Goal: Task Accomplishment & Management: Use online tool/utility

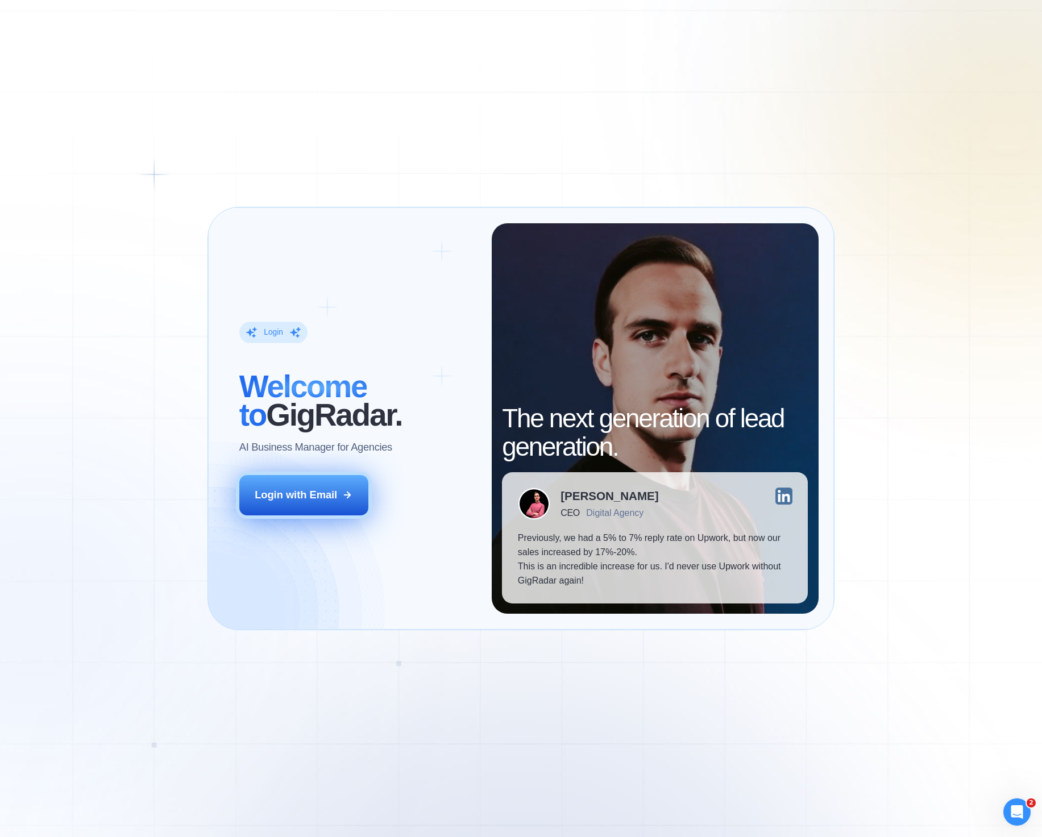
click at [341, 502] on button "Login with Email" at bounding box center [303, 495] width 129 height 40
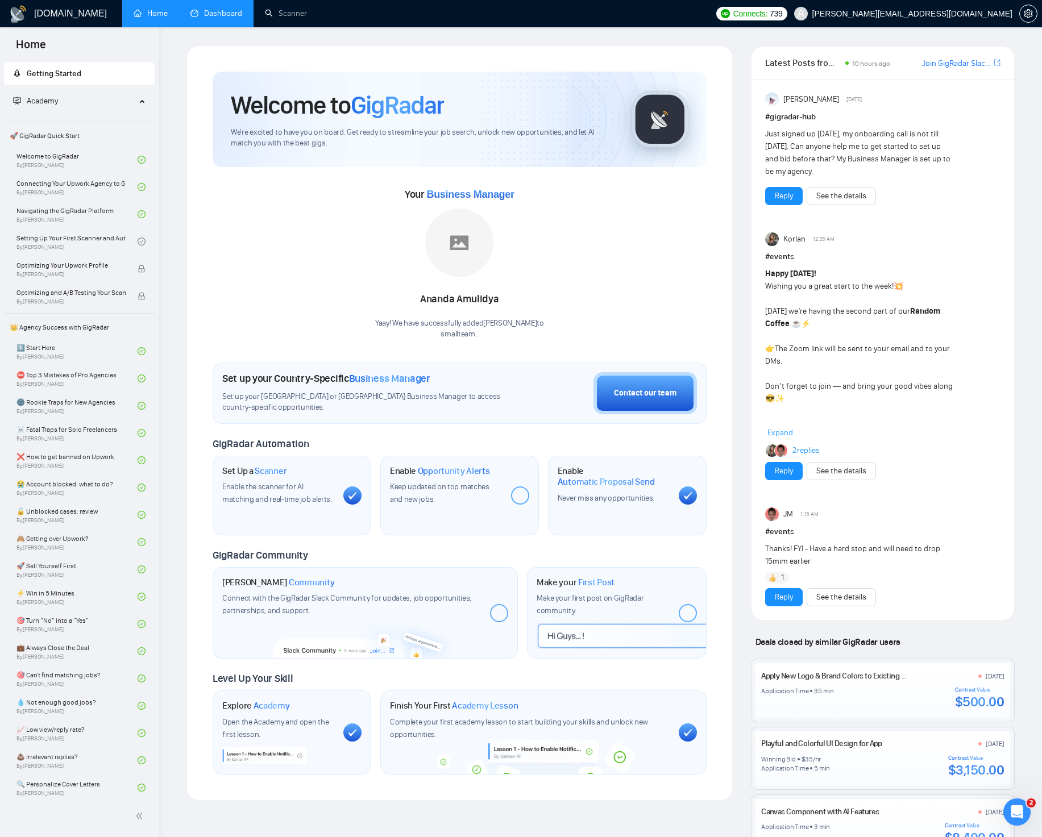
click at [208, 16] on link "Dashboard" at bounding box center [216, 14] width 52 height 10
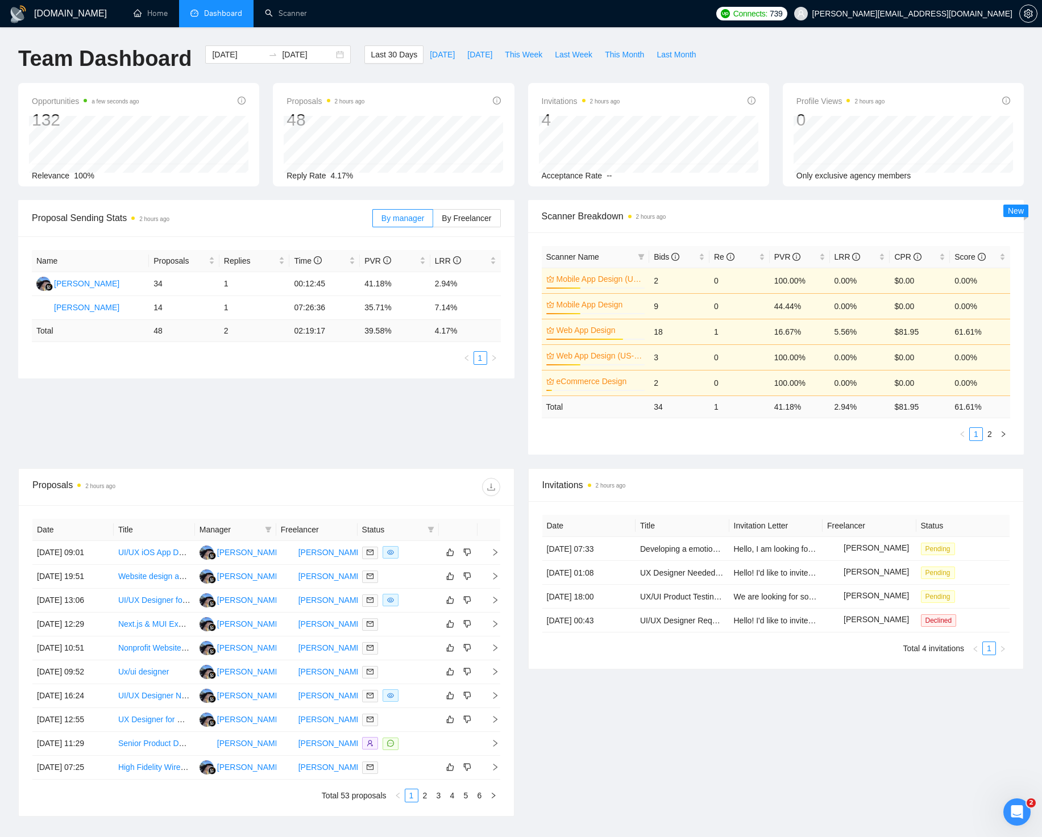
scroll to position [189, 0]
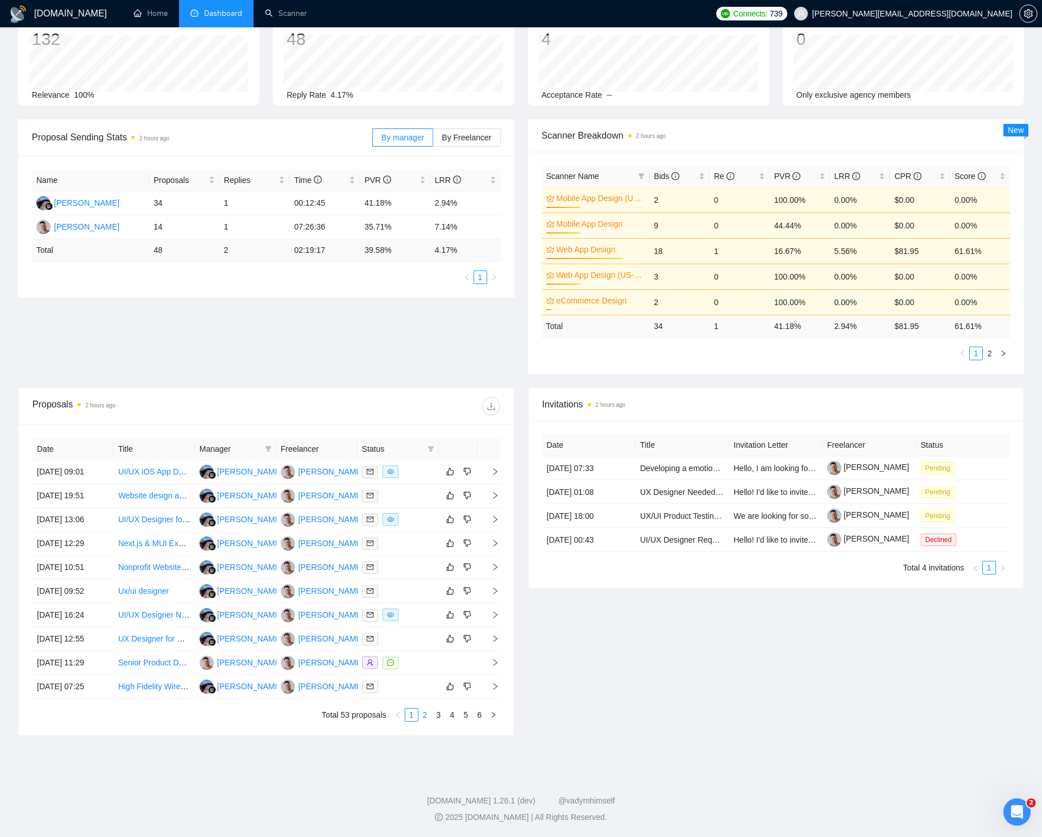
click at [427, 717] on link "2" at bounding box center [425, 715] width 13 height 13
click at [438, 715] on link "3" at bounding box center [438, 715] width 13 height 13
click at [413, 713] on link "1" at bounding box center [411, 715] width 13 height 13
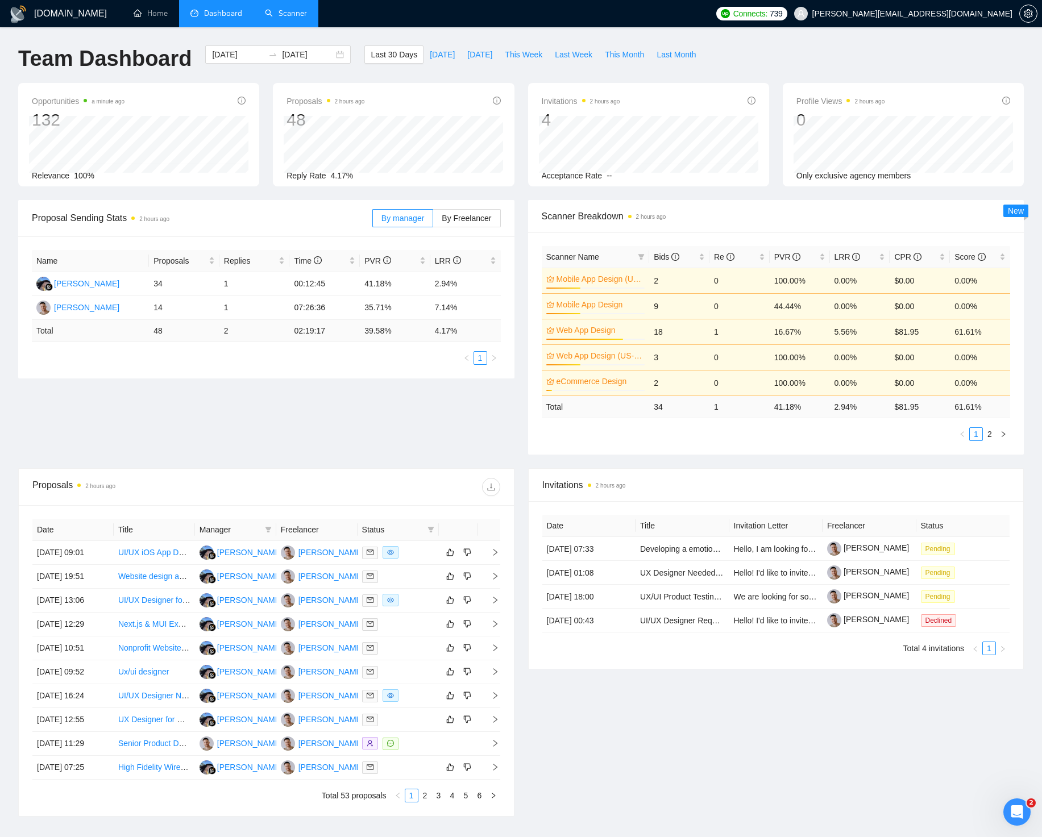
click at [274, 18] on link "Scanner" at bounding box center [286, 14] width 42 height 10
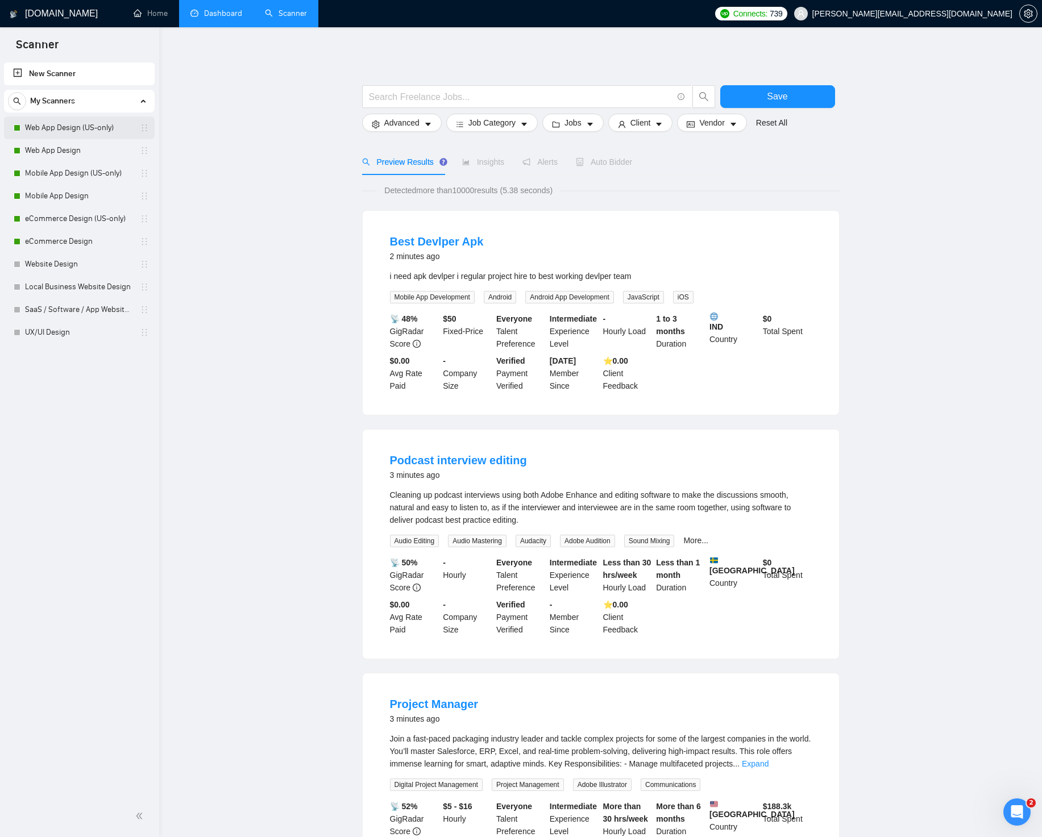
click at [95, 131] on link "Web App Design (US-only)" at bounding box center [79, 127] width 108 height 23
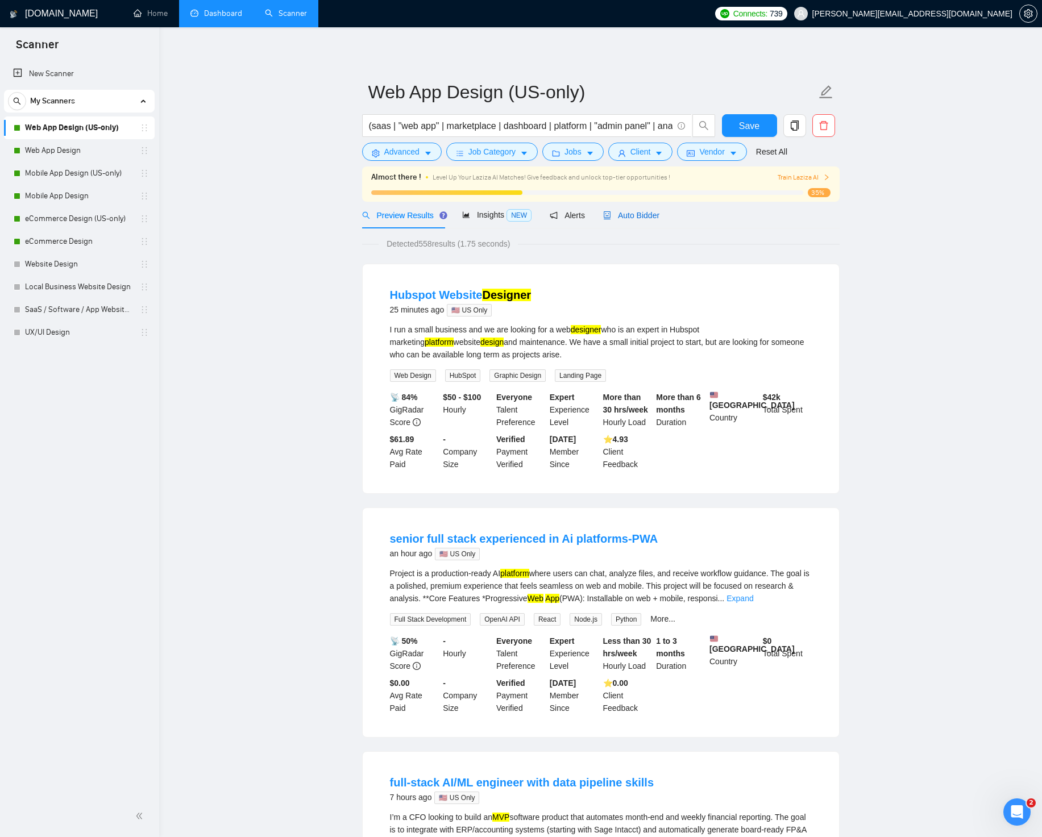
click at [617, 216] on span "Auto Bidder" at bounding box center [631, 215] width 56 height 9
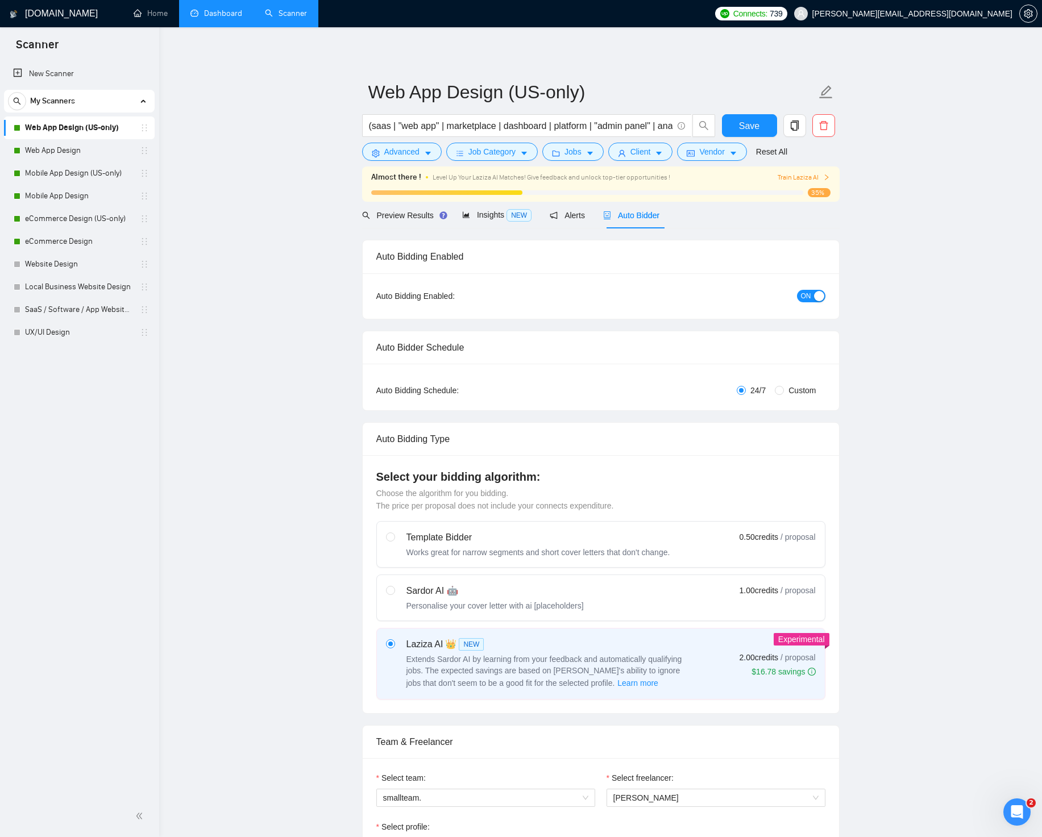
radio input "false"
radio input "true"
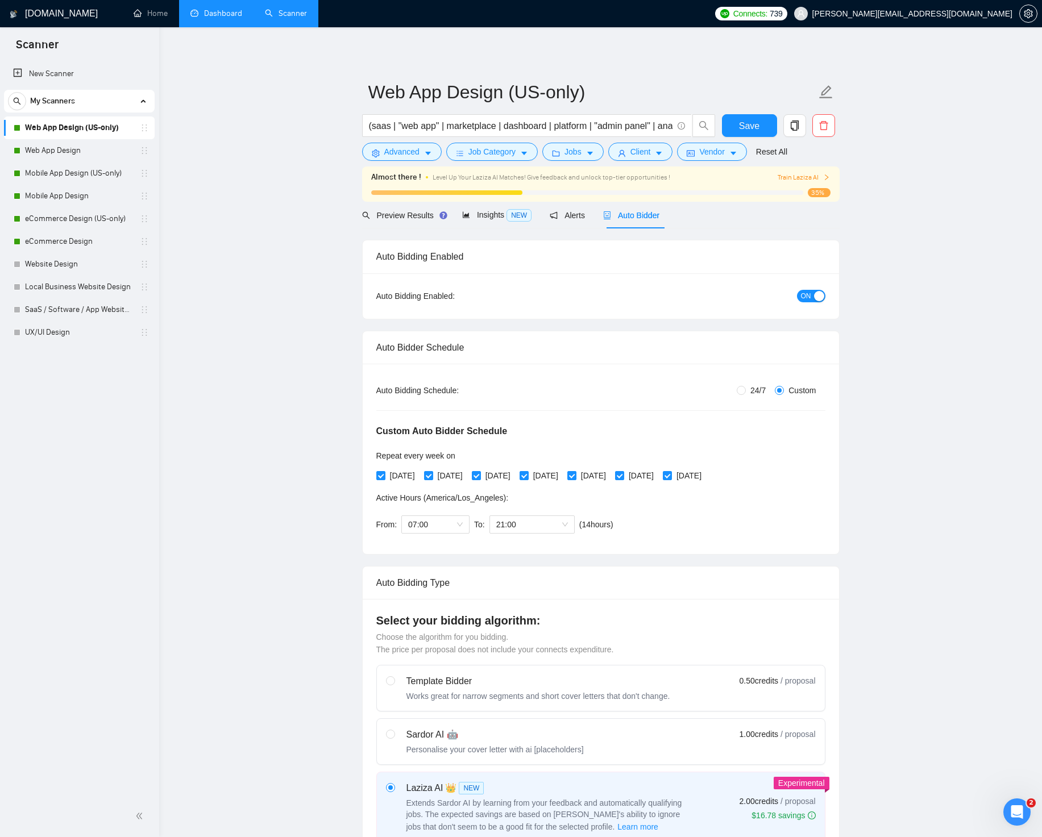
click at [809, 295] on span "ON" at bounding box center [806, 296] width 10 height 13
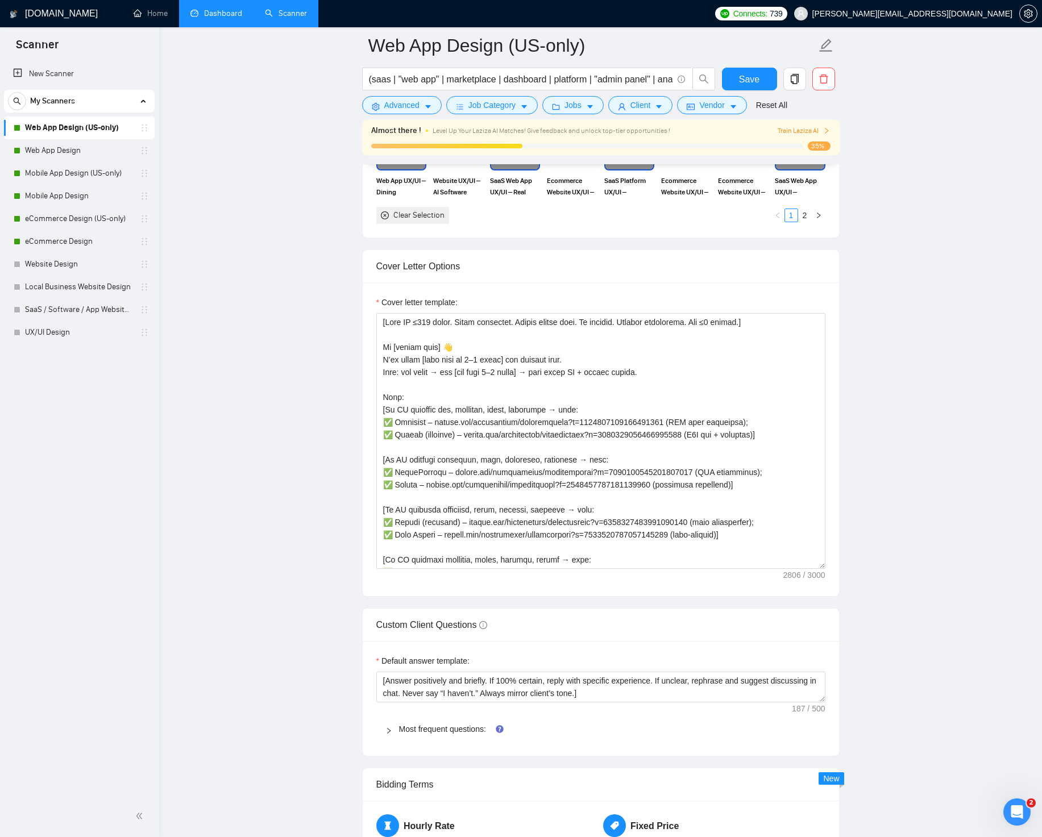
scroll to position [1370, 0]
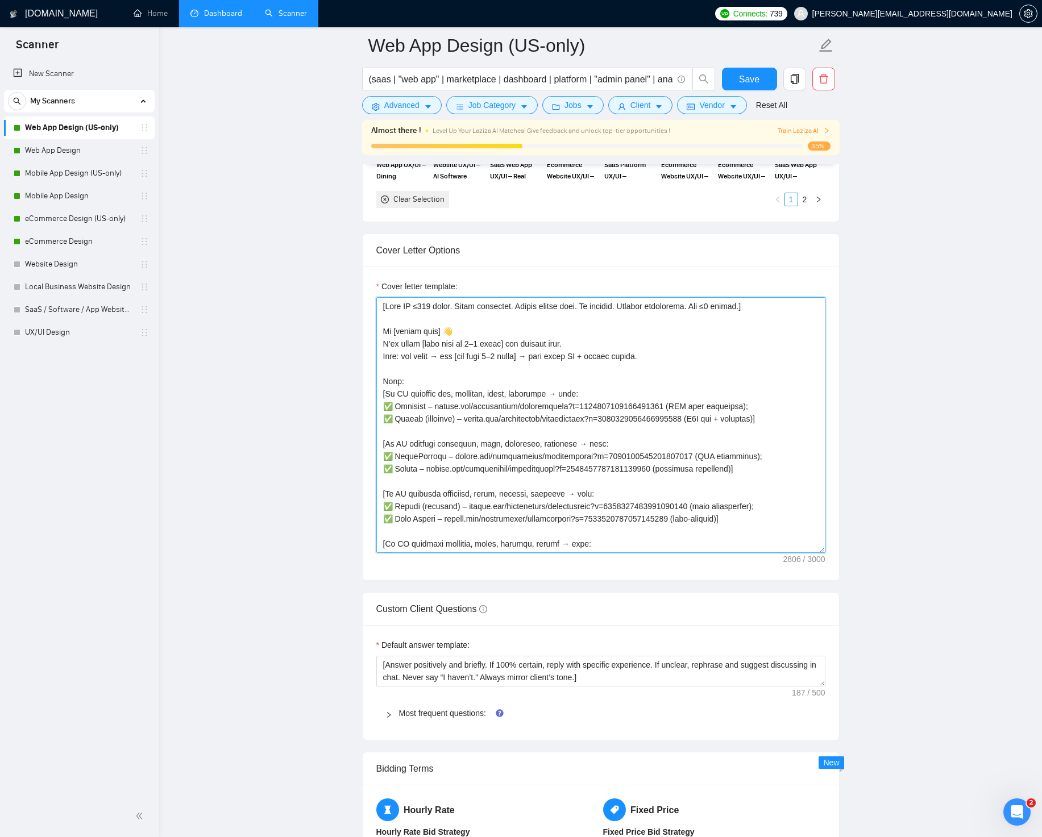
click at [716, 305] on textarea "Cover letter template:" at bounding box center [600, 425] width 449 height 256
click at [471, 330] on textarea "Cover letter template:" at bounding box center [600, 425] width 449 height 256
click at [393, 407] on textarea "Cover letter template:" at bounding box center [600, 425] width 449 height 256
click at [390, 418] on textarea "Cover letter template:" at bounding box center [600, 425] width 449 height 256
click at [394, 455] on textarea "Cover letter template:" at bounding box center [600, 425] width 449 height 256
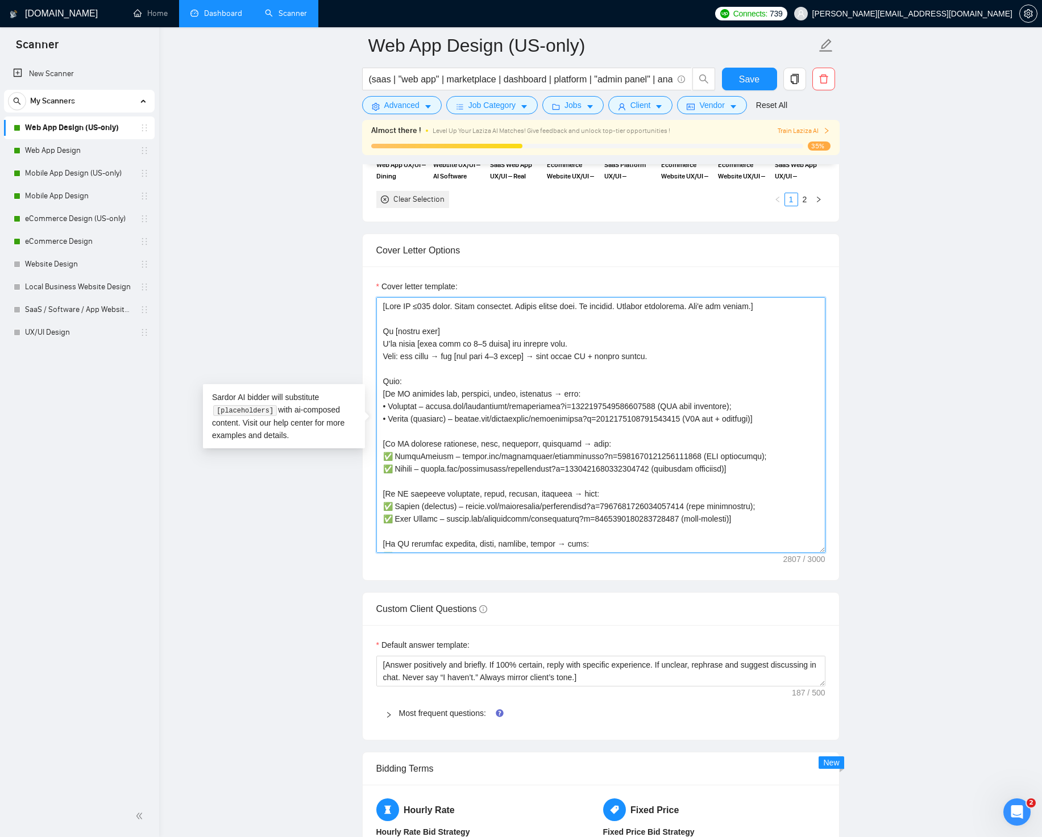
paste textarea
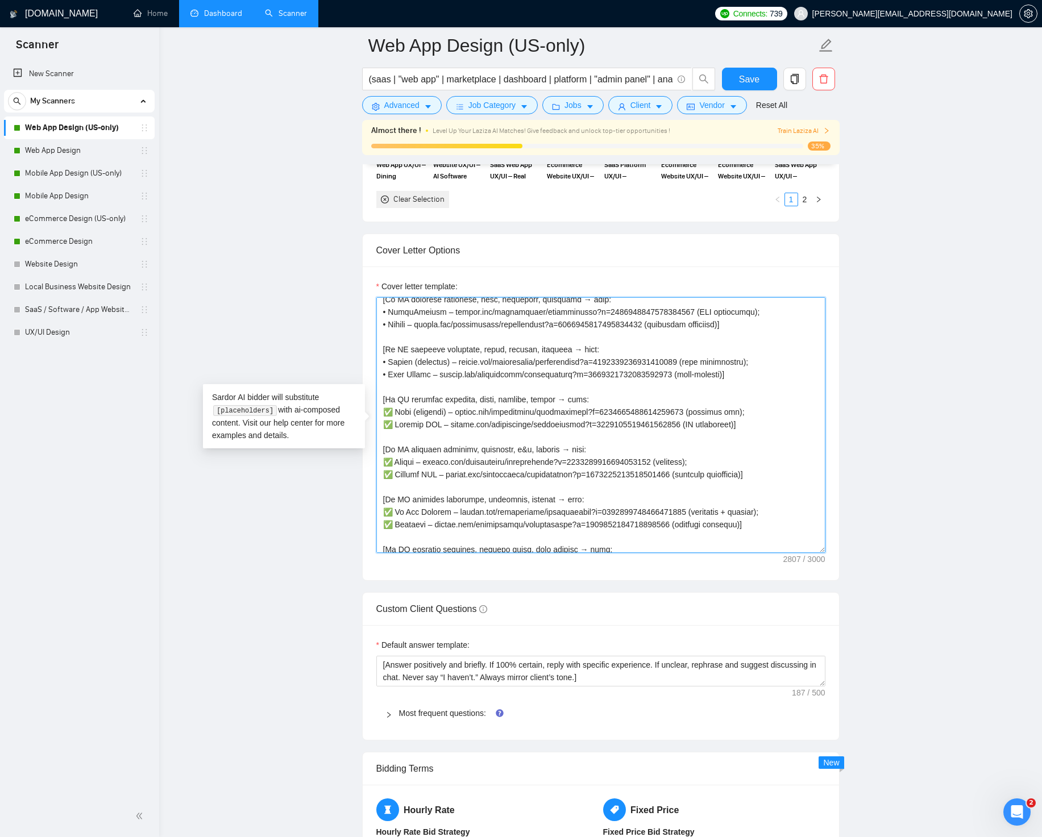
scroll to position [149, 0]
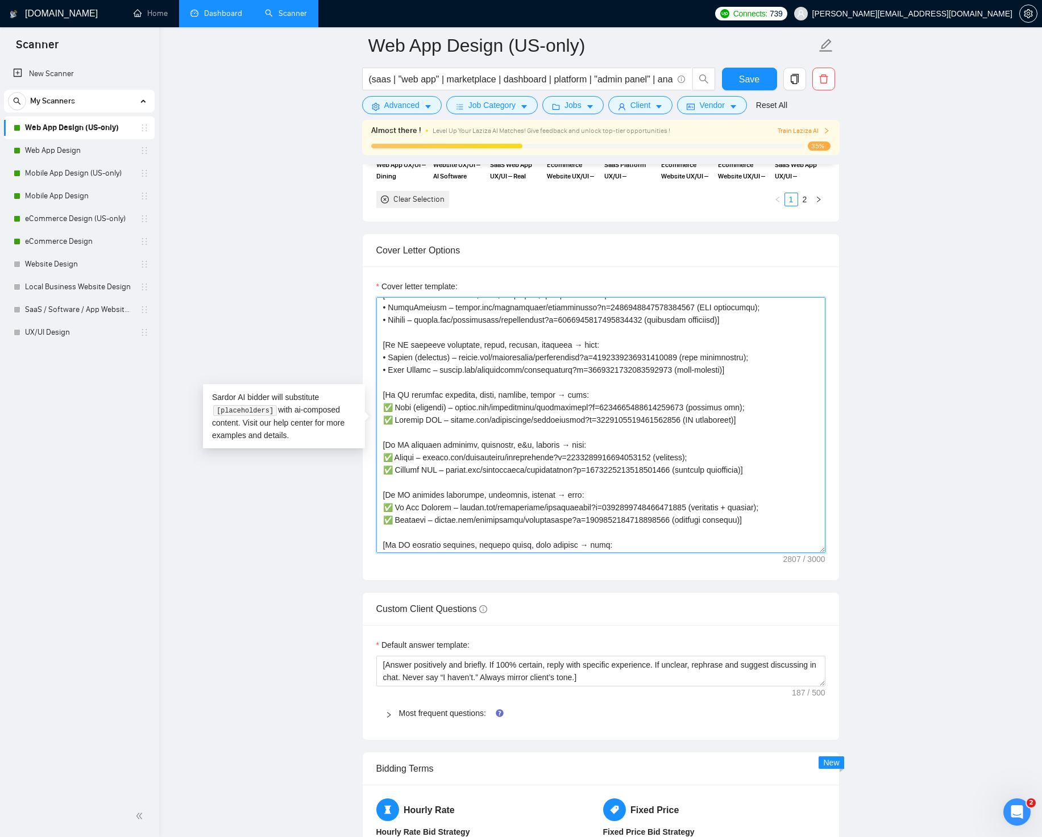
click at [395, 407] on textarea "Cover letter template:" at bounding box center [600, 425] width 449 height 256
paste textarea
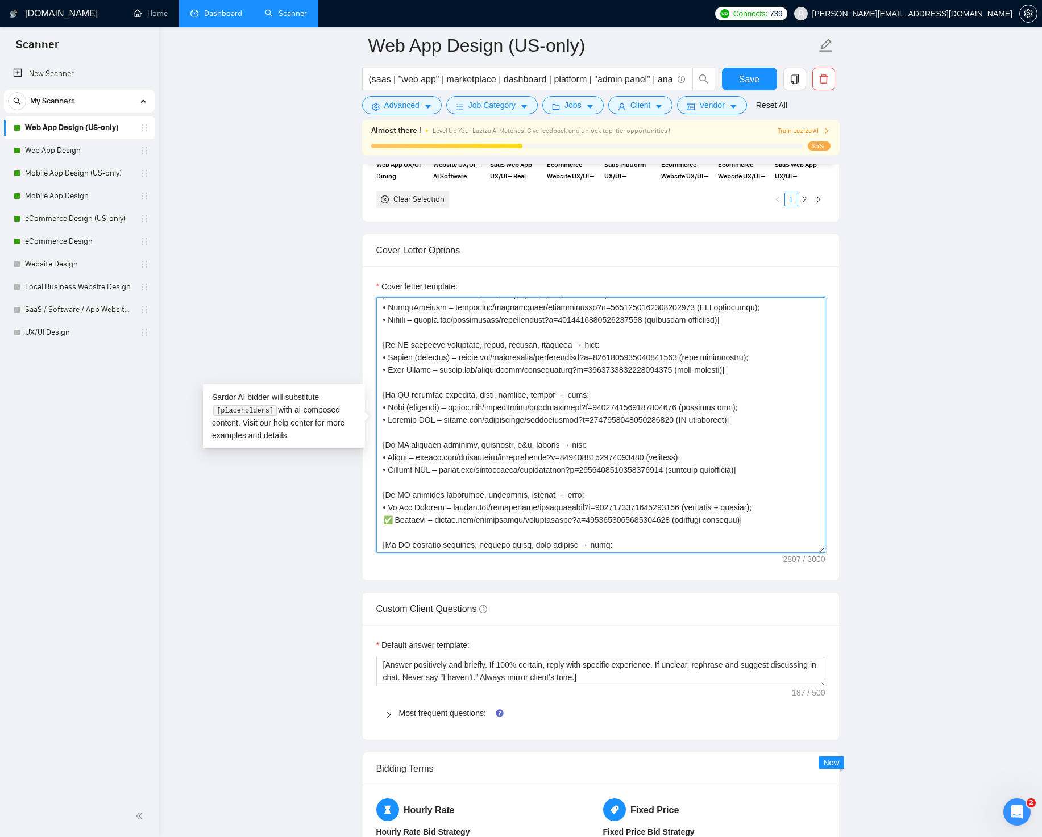
paste textarea
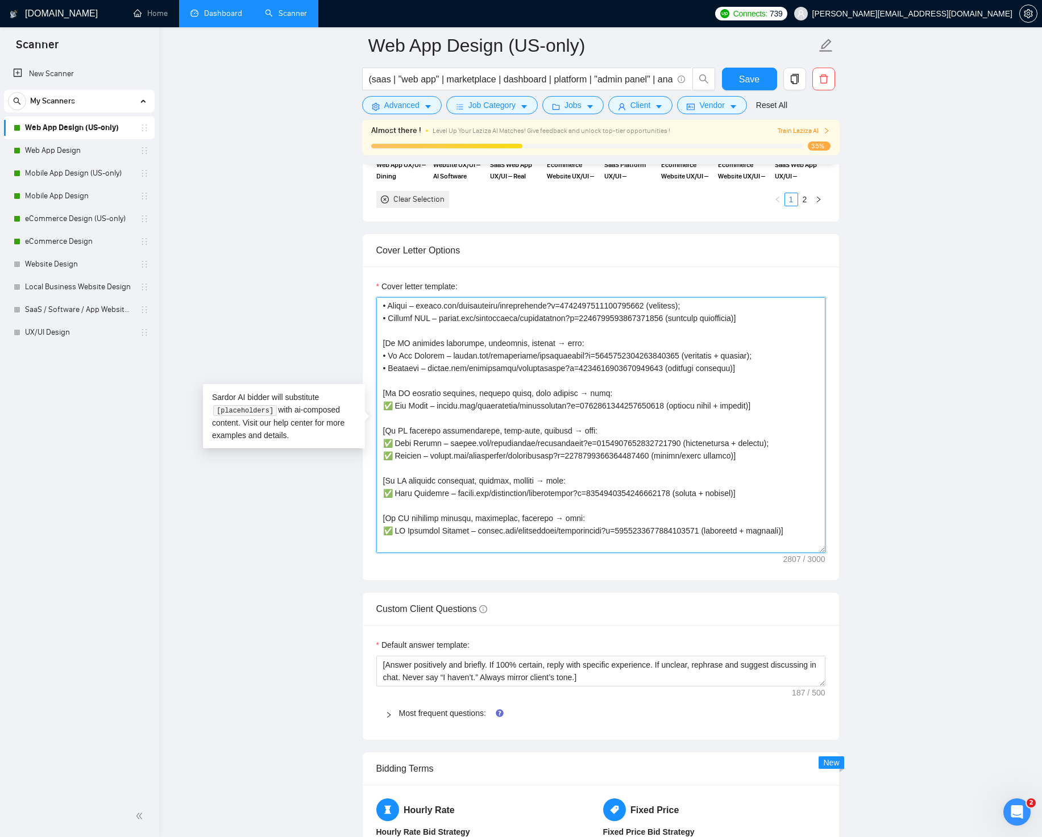
scroll to position [319, 0]
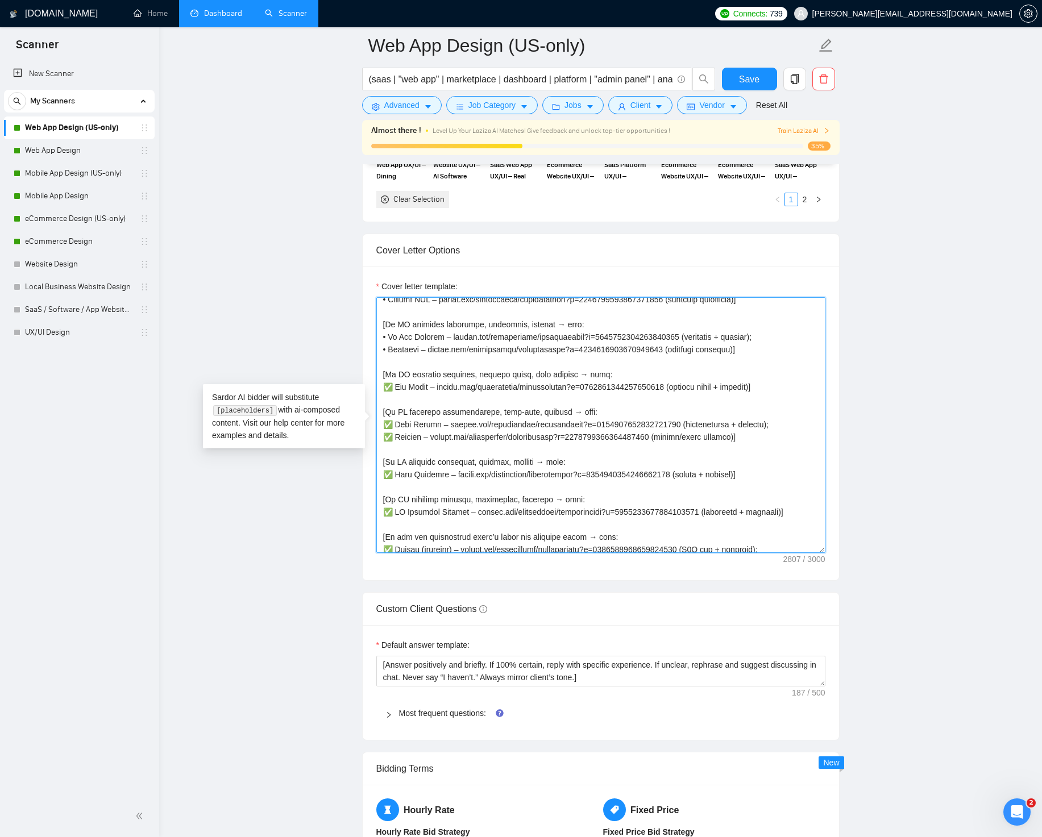
click at [385, 385] on textarea "Cover letter template:" at bounding box center [600, 425] width 449 height 256
paste textarea
drag, startPoint x: 390, startPoint y: 422, endPoint x: 381, endPoint y: 422, distance: 9.1
click at [381, 422] on textarea "Cover letter template:" at bounding box center [600, 425] width 449 height 256
paste textarea
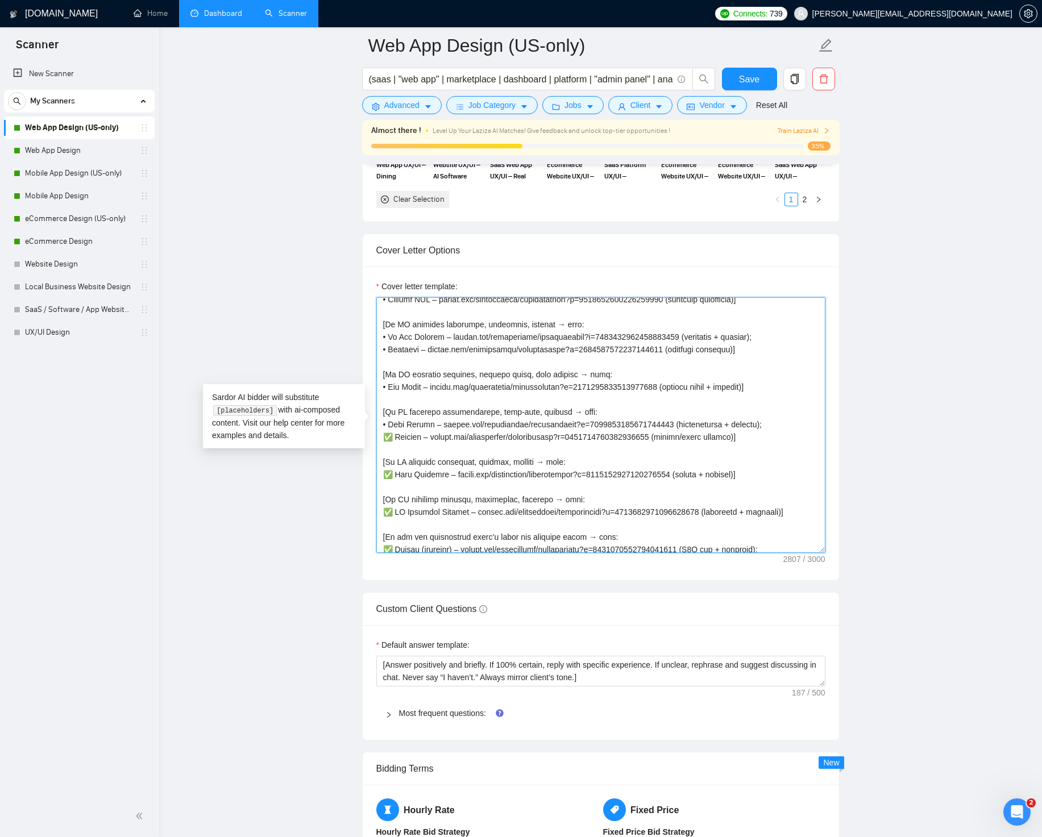
click at [388, 436] on textarea "Cover letter template:" at bounding box center [600, 425] width 449 height 256
paste textarea
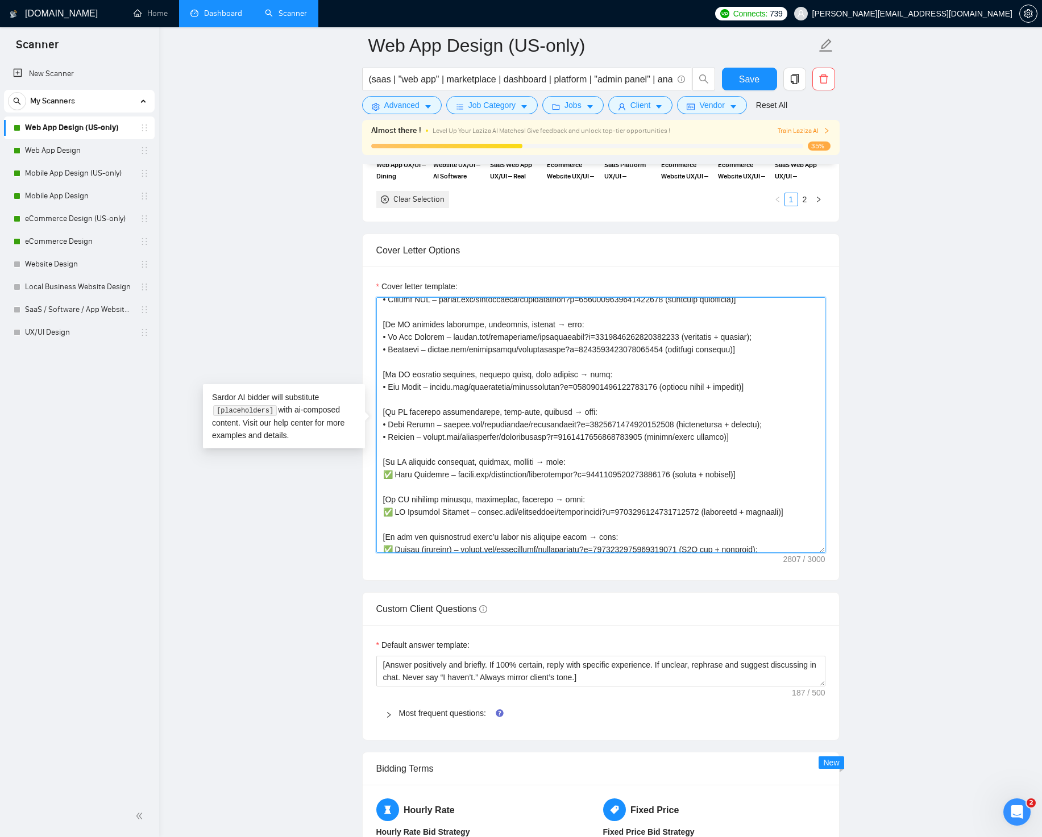
click at [389, 474] on textarea "Cover letter template:" at bounding box center [600, 425] width 449 height 256
paste textarea
drag, startPoint x: 384, startPoint y: 511, endPoint x: 389, endPoint y: 508, distance: 6.6
click at [388, 511] on textarea "Cover letter template:" at bounding box center [600, 425] width 449 height 256
paste textarea
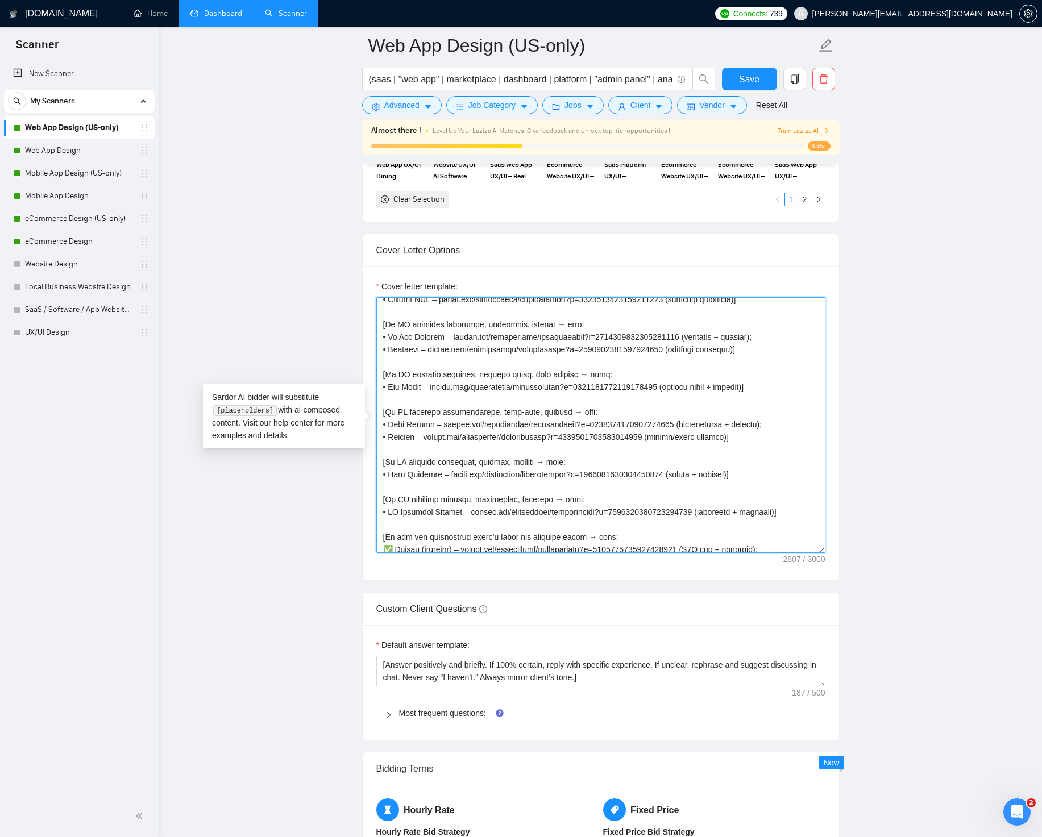
scroll to position [375, 0]
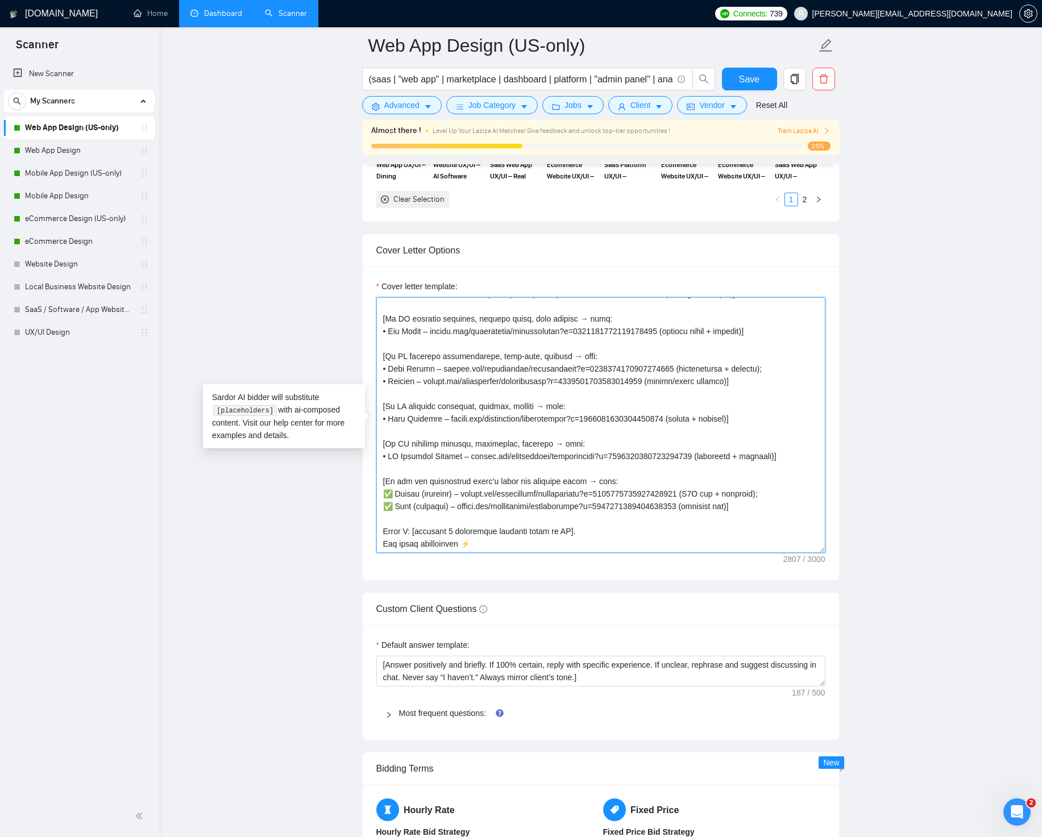
click at [388, 491] on textarea "Cover letter template:" at bounding box center [600, 425] width 449 height 256
paste textarea
click at [389, 501] on textarea "Cover letter template:" at bounding box center [600, 425] width 449 height 256
paste textarea
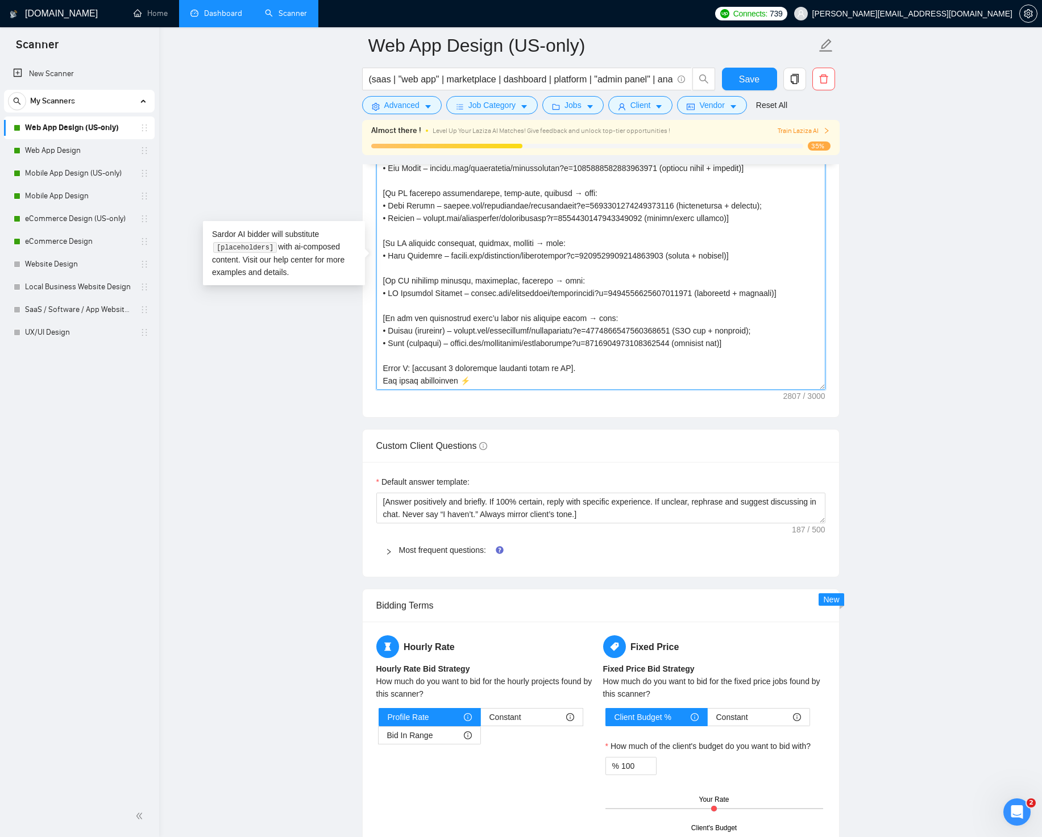
scroll to position [1534, 0]
type textarea "[Lore IP ≤594 dolor. Sitam consectet. Adipis elitse doei. Te incidid. Utlabor e…"
click at [482, 550] on link "Most frequent questions:" at bounding box center [442, 549] width 87 height 9
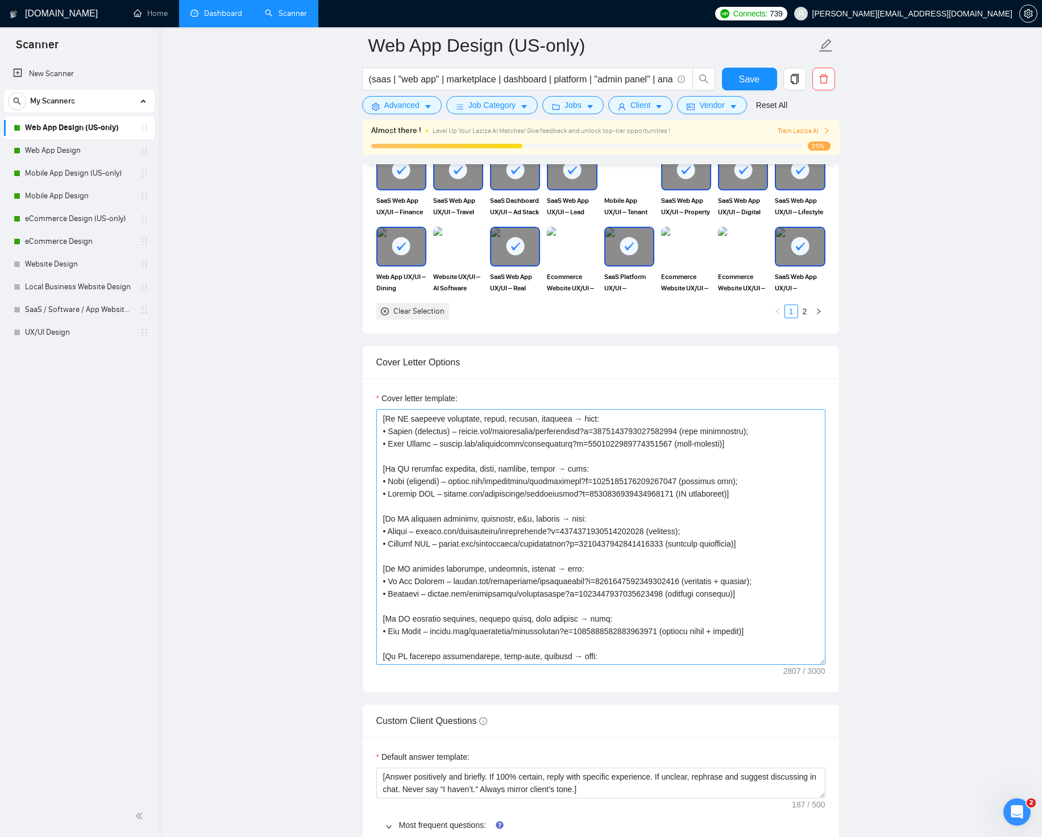
scroll to position [0, 0]
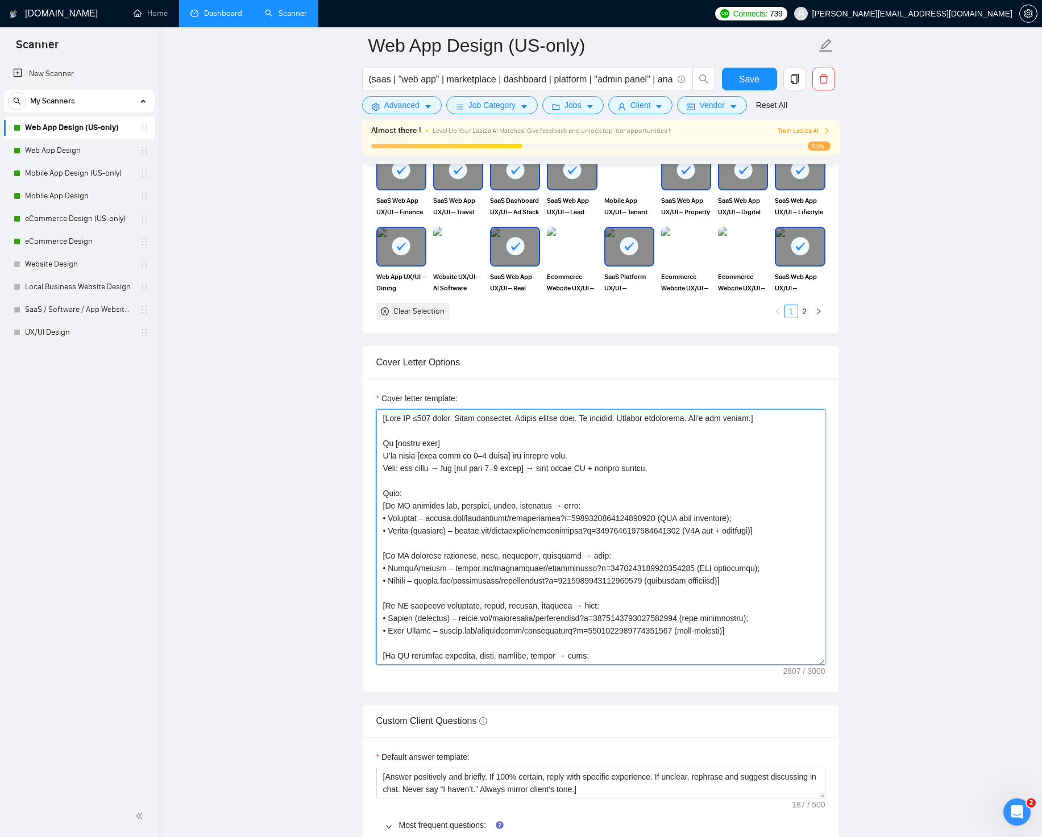
click at [669, 471] on textarea "Cover letter template:" at bounding box center [600, 537] width 449 height 256
paste textarea "10+ yrs designing data-heavy SaaS dashboards. Cut onboarding time 30%+ and lift…"
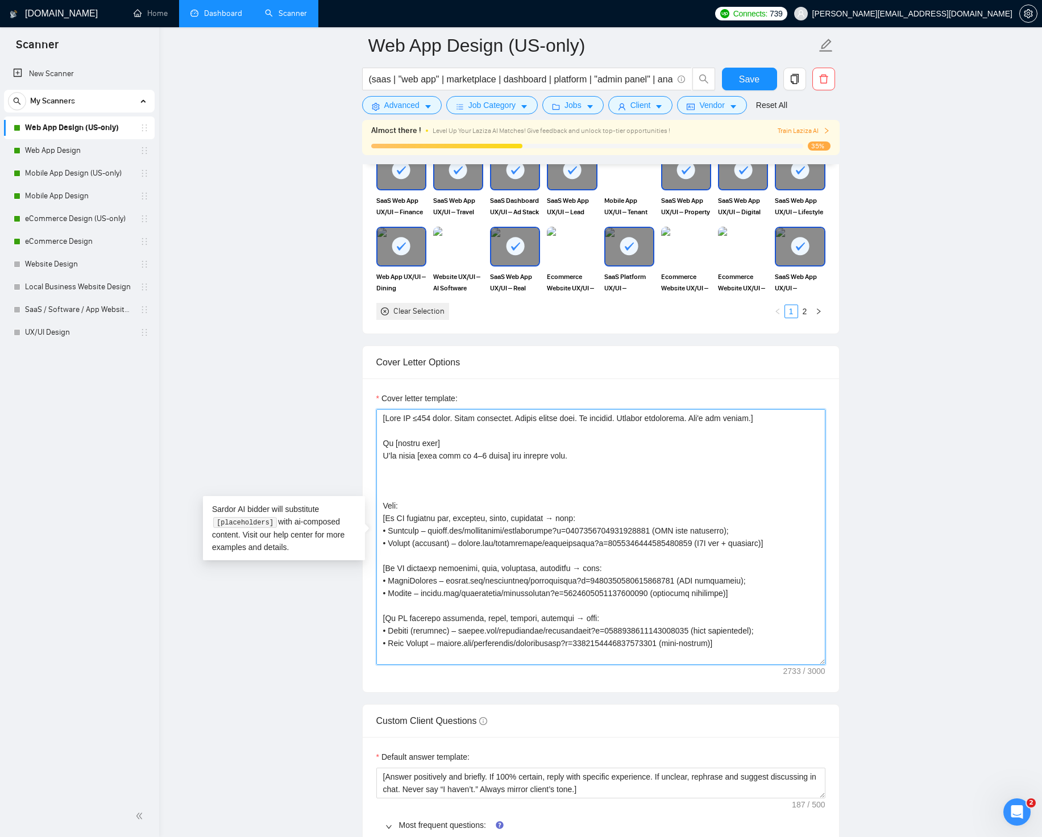
paste textarea "10+ yrs designing data-heavy SaaS dashboards. Cut onboarding time 30%+ and lift…"
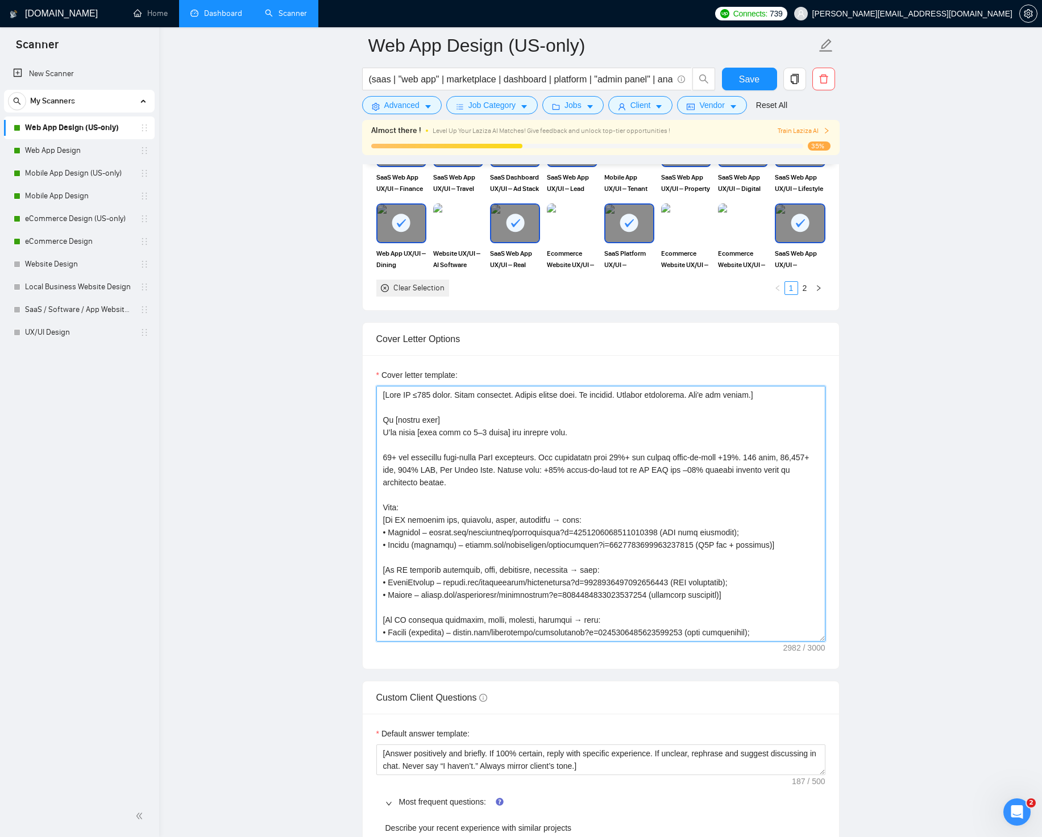
scroll to position [1284, 0]
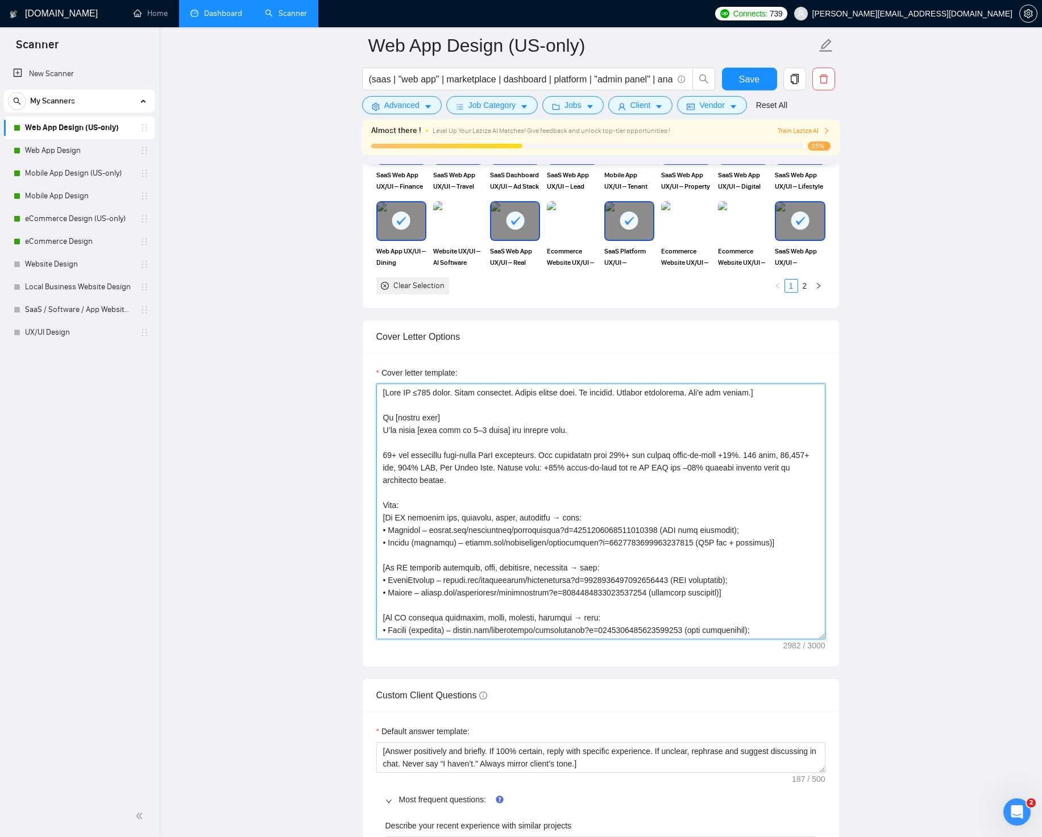
click at [389, 504] on textarea "Cover letter template:" at bounding box center [600, 512] width 449 height 256
paste textarea "Most relevant r"
type textarea "[Lore IP ≤560 dolor. Sitam consectet. Adipis elitse doei. Te incidid. Utlabor e…"
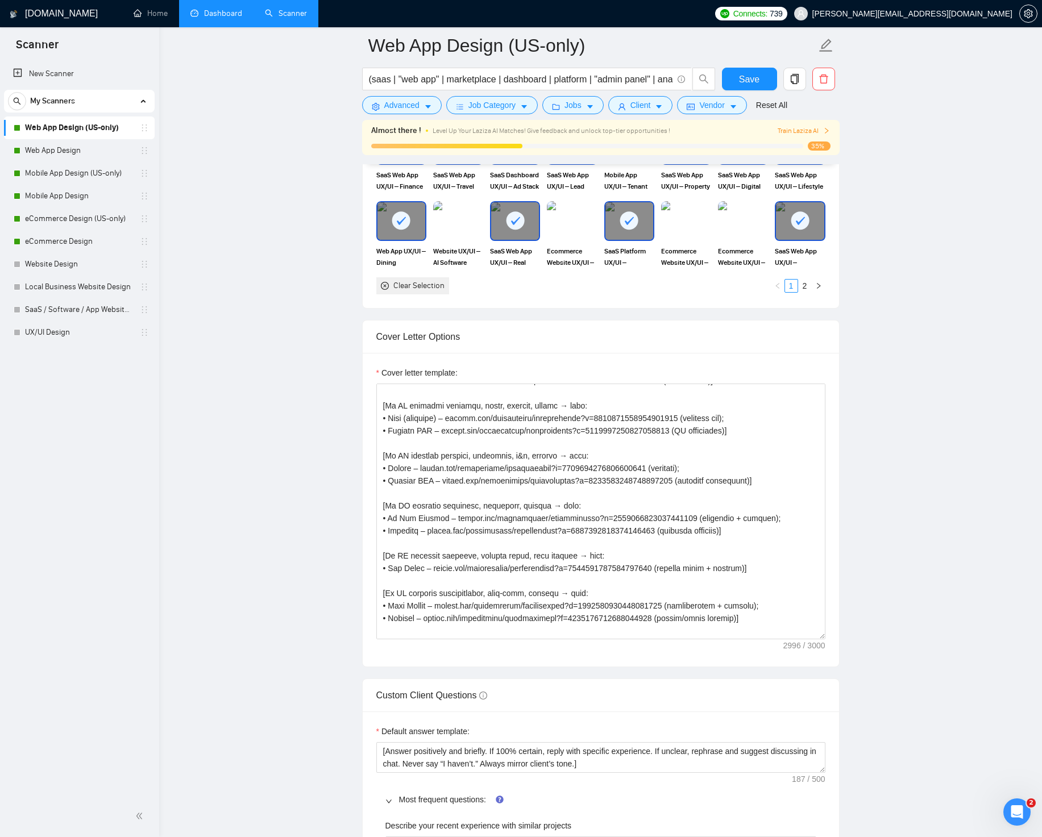
scroll to position [413, 0]
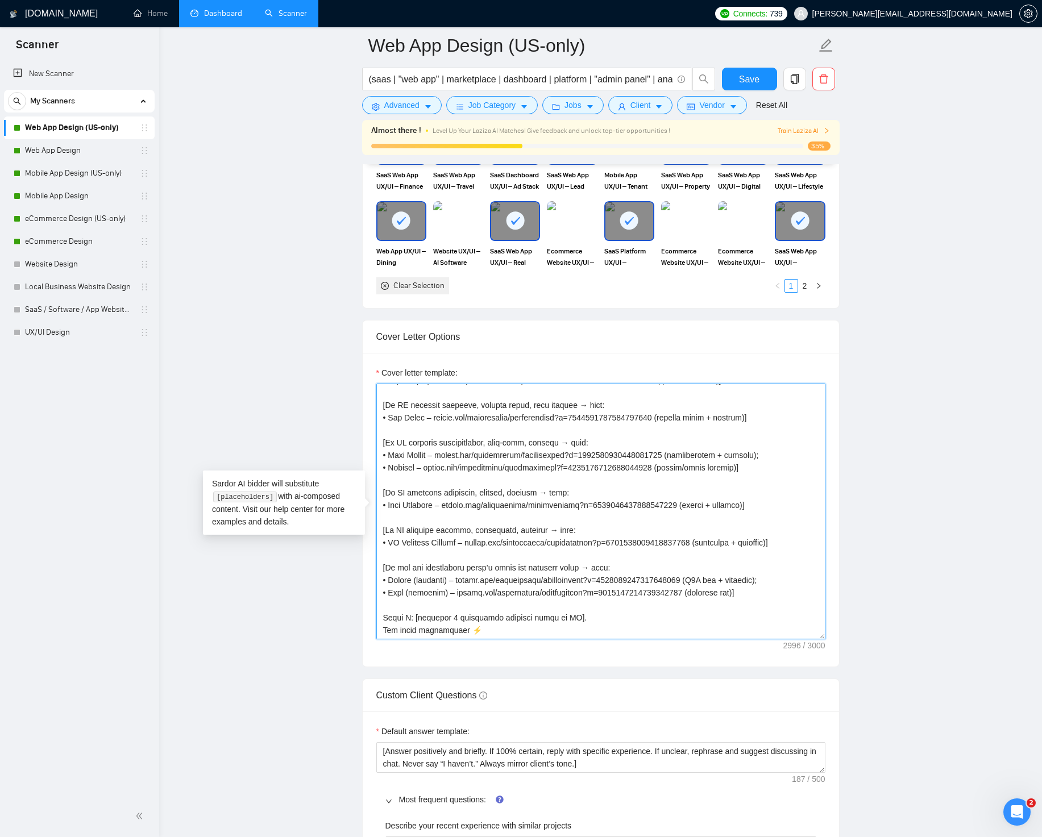
click at [484, 630] on textarea "Cover letter template:" at bounding box center [600, 512] width 449 height 256
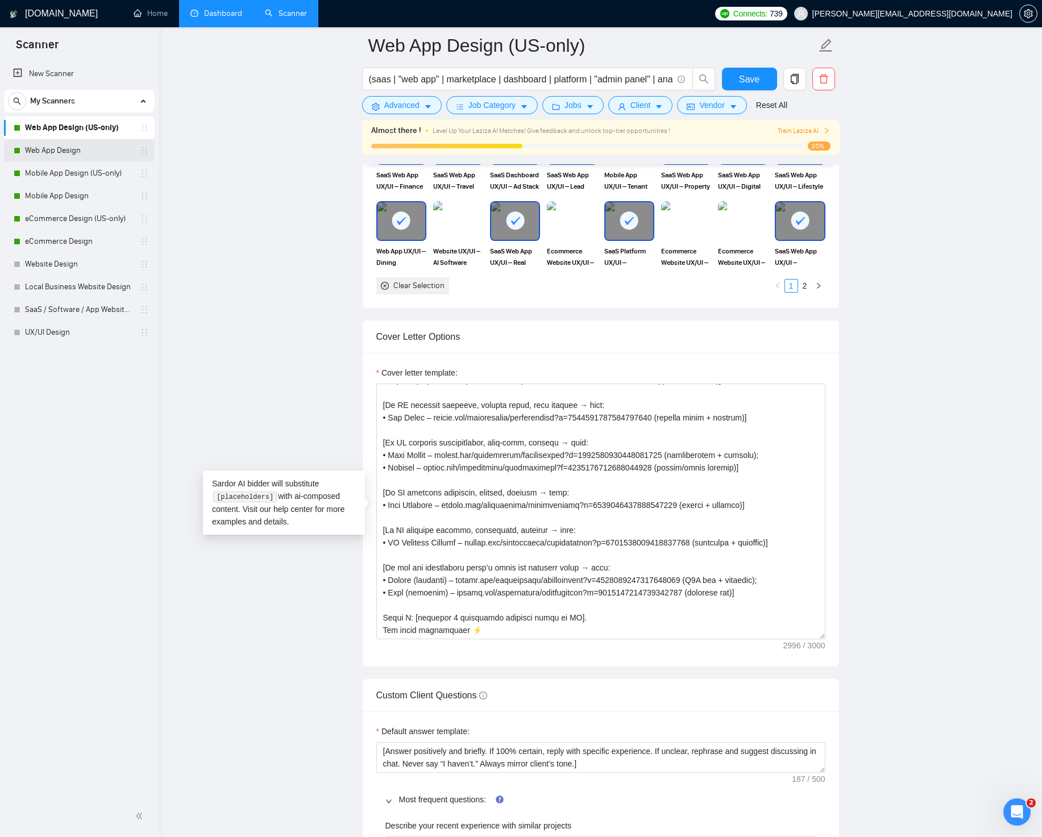
click at [69, 154] on link "Web App Design" at bounding box center [79, 150] width 108 height 23
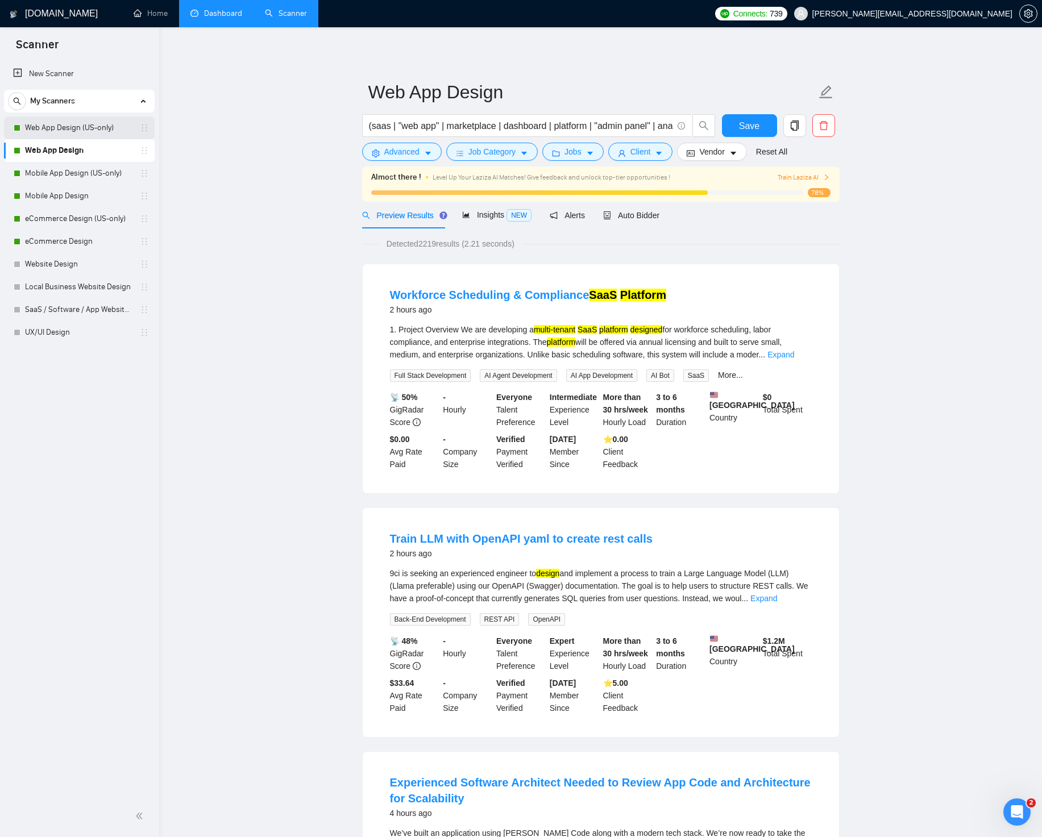
click at [84, 131] on link "Web App Design (US-only)" at bounding box center [79, 127] width 108 height 23
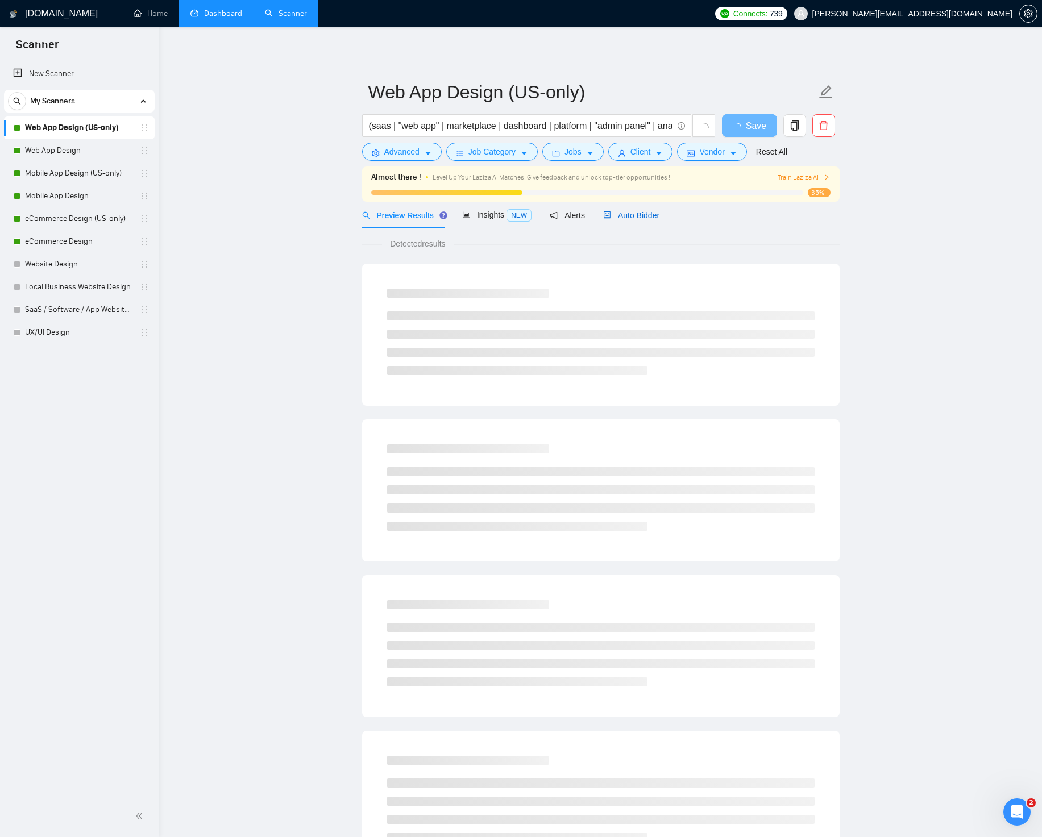
click at [651, 214] on span "Auto Bidder" at bounding box center [631, 215] width 56 height 9
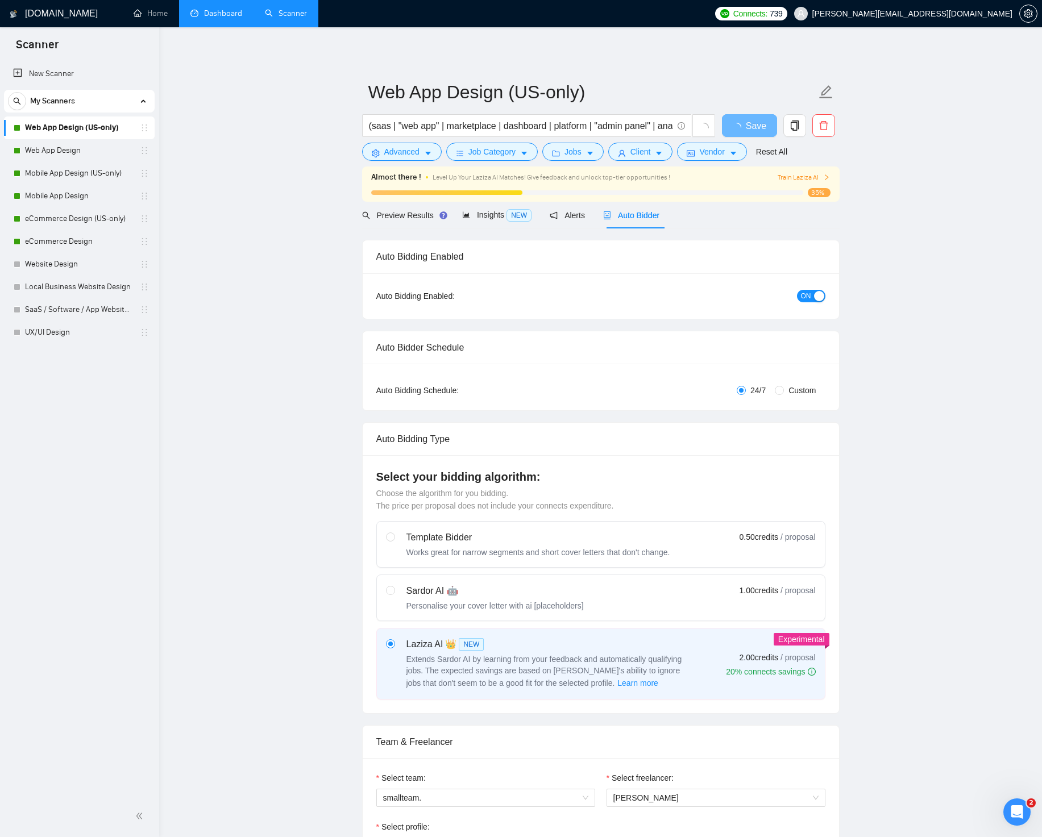
radio input "false"
radio input "true"
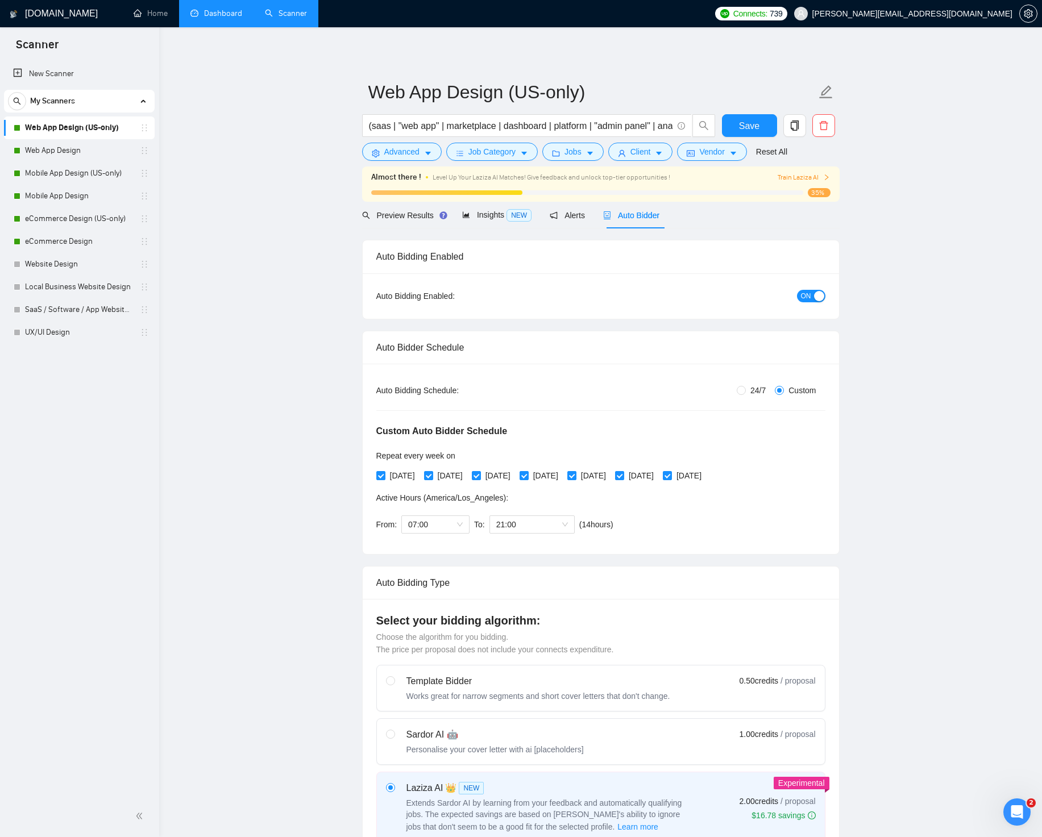
click at [803, 293] on span "ON" at bounding box center [806, 296] width 10 height 13
click at [747, 133] on button "Save" at bounding box center [749, 125] width 55 height 23
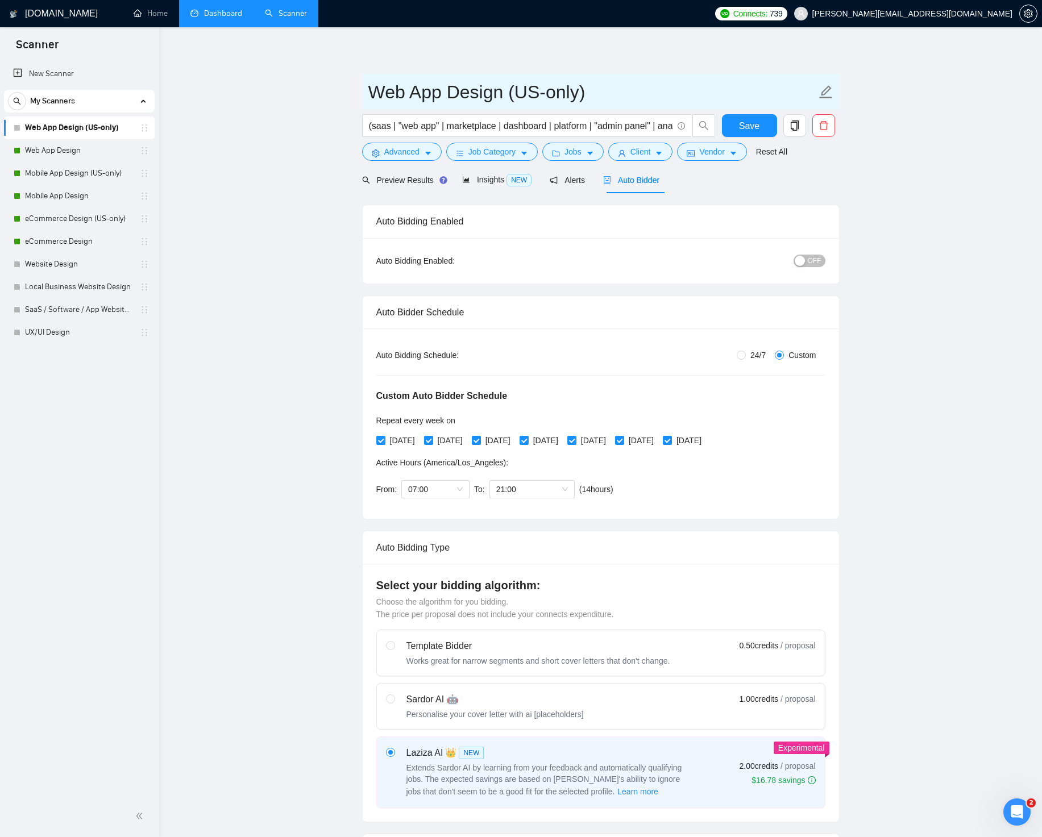
click at [606, 90] on input "Web App Design (US-only)" at bounding box center [592, 92] width 448 height 28
type input "Web App Design (US-only) v1"
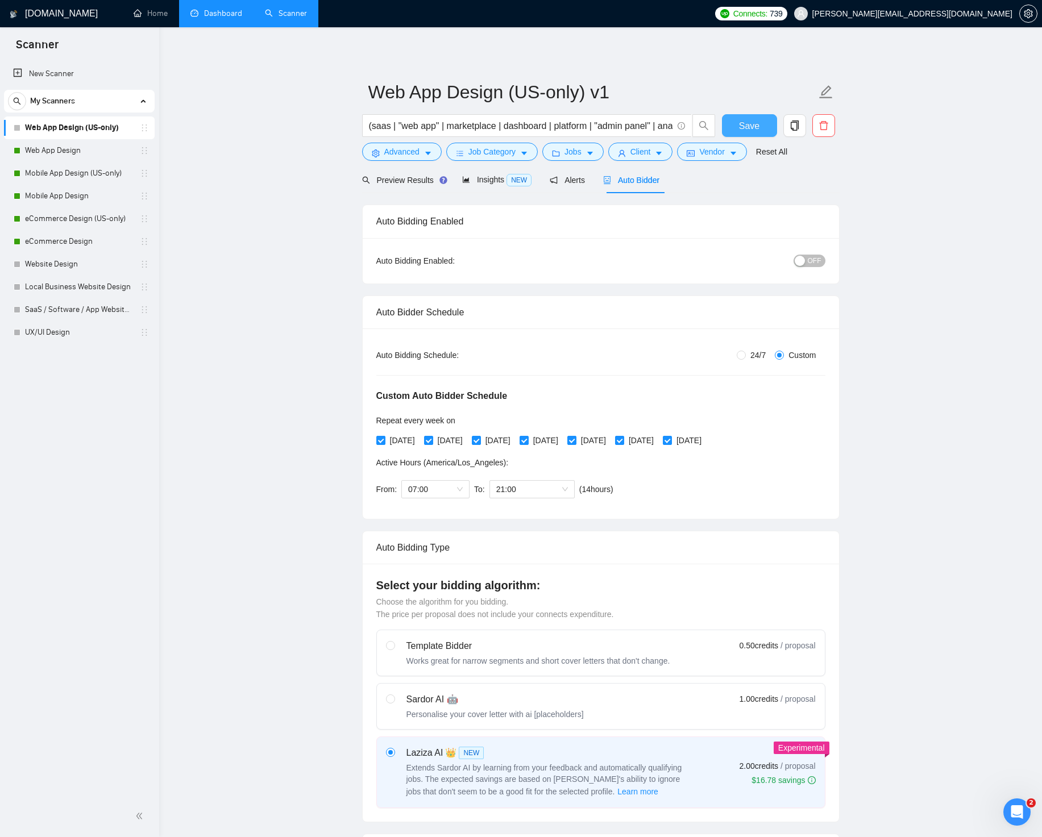
click at [747, 128] on span "Save" at bounding box center [749, 126] width 20 height 14
click at [798, 120] on icon "copy" at bounding box center [794, 125] width 10 height 10
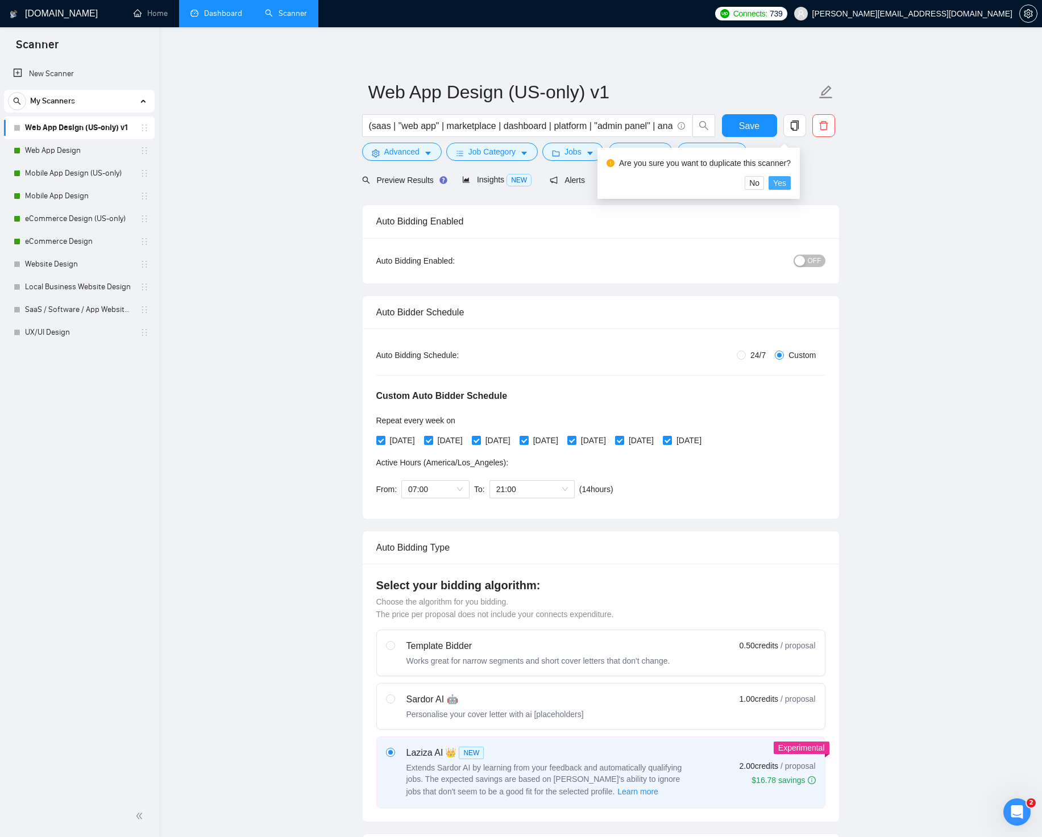
click at [786, 180] on span "Yes" at bounding box center [779, 183] width 13 height 13
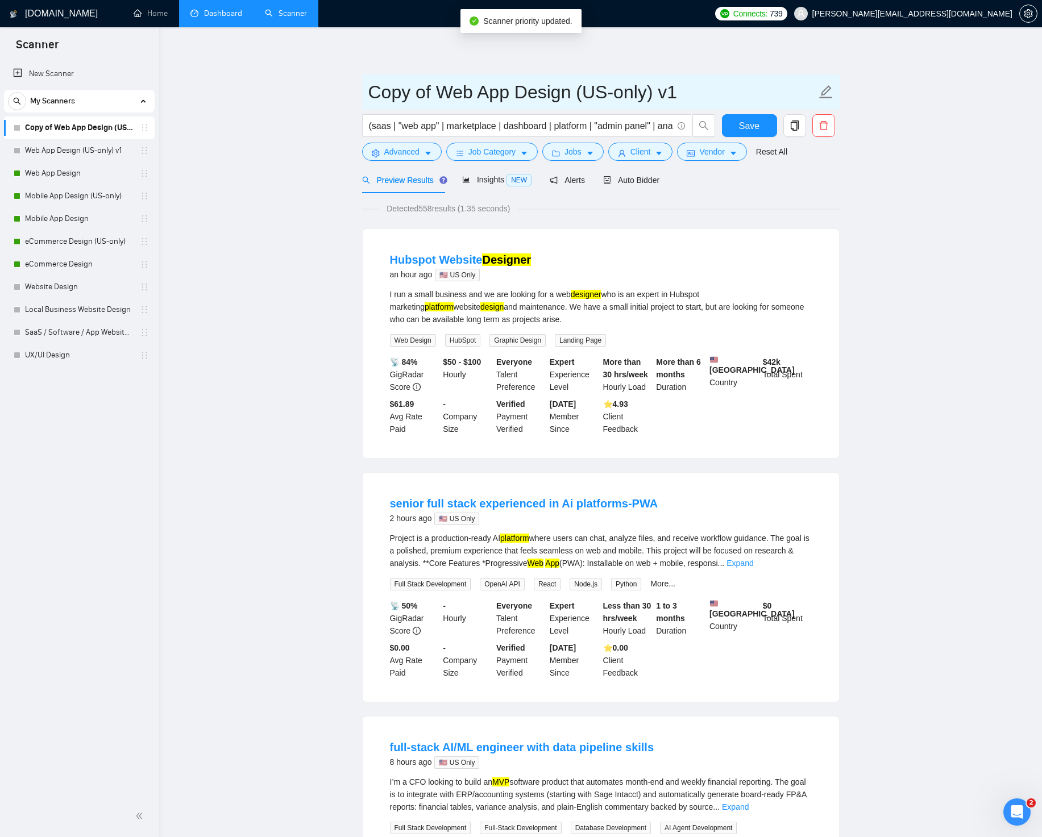
drag, startPoint x: 664, startPoint y: 90, endPoint x: 674, endPoint y: 90, distance: 10.8
click at [674, 90] on input "Copy of Web App Design (US-only) v1" at bounding box center [592, 92] width 448 height 28
drag, startPoint x: 433, startPoint y: 91, endPoint x: 361, endPoint y: 88, distance: 71.7
click at [362, 88] on span "Copy of Web App Design (US-only) v2" at bounding box center [600, 92] width 477 height 36
type input "Web App Design (US-only) v2"
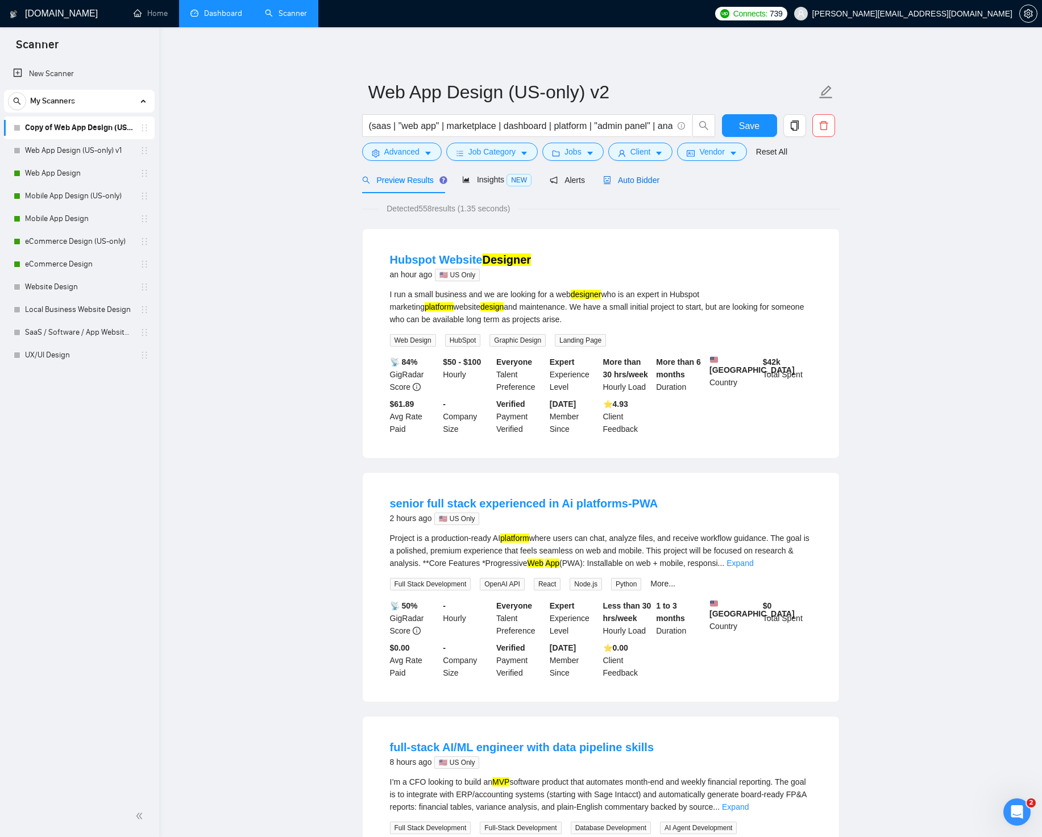
click at [653, 176] on span "Auto Bidder" at bounding box center [631, 180] width 56 height 9
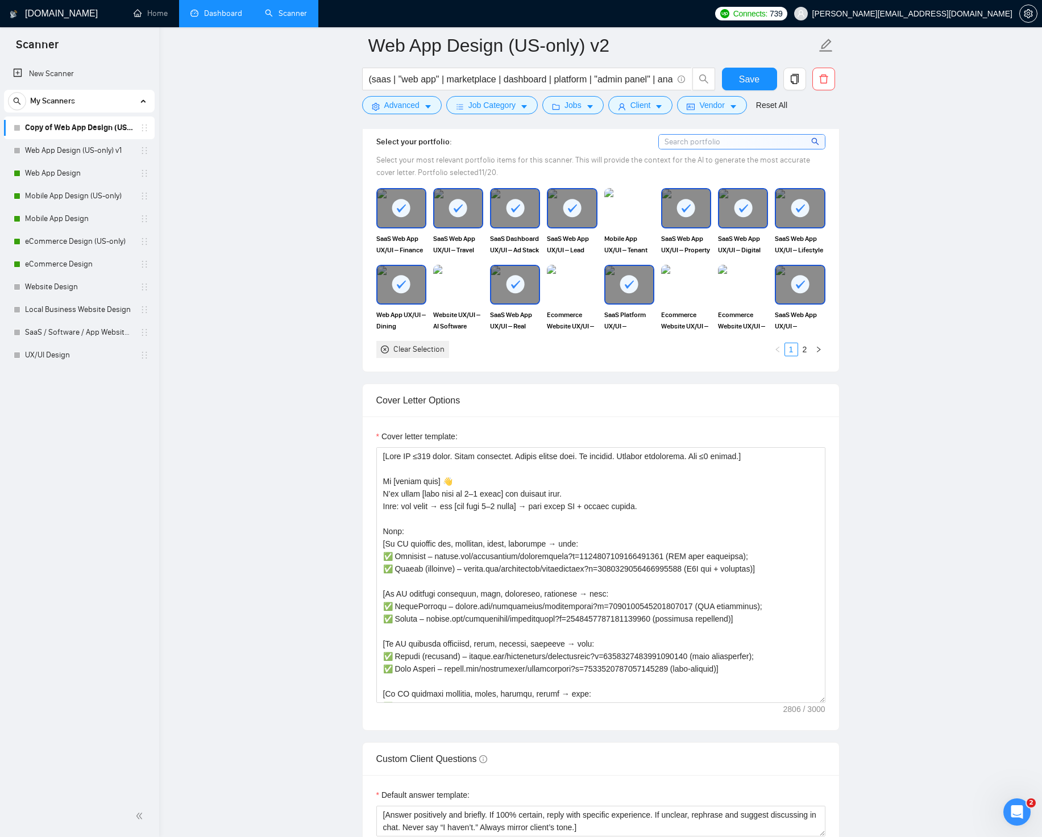
scroll to position [1188, 0]
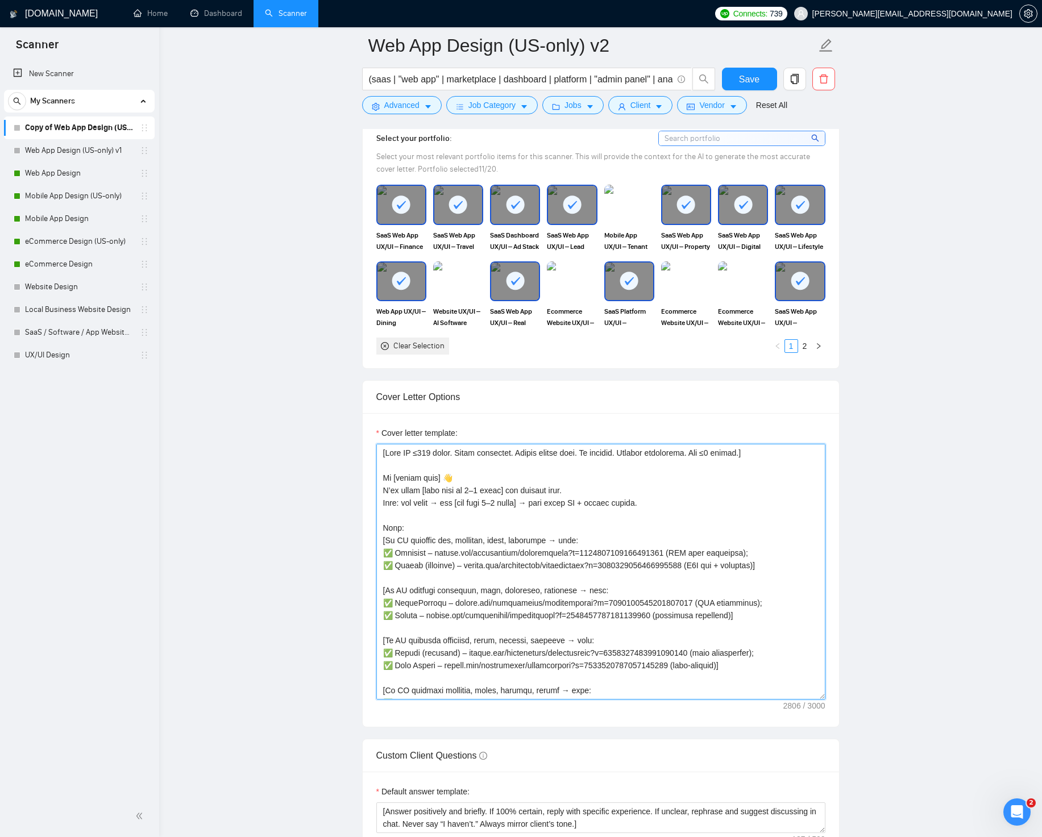
click at [440, 464] on textarea "Cover letter template:" at bounding box center [600, 572] width 449 height 256
paste textarea "Lor'i dol sitame.] Co [adipis elit] S’do eiusm [temp inci ut 8–4 labor] etd mag…"
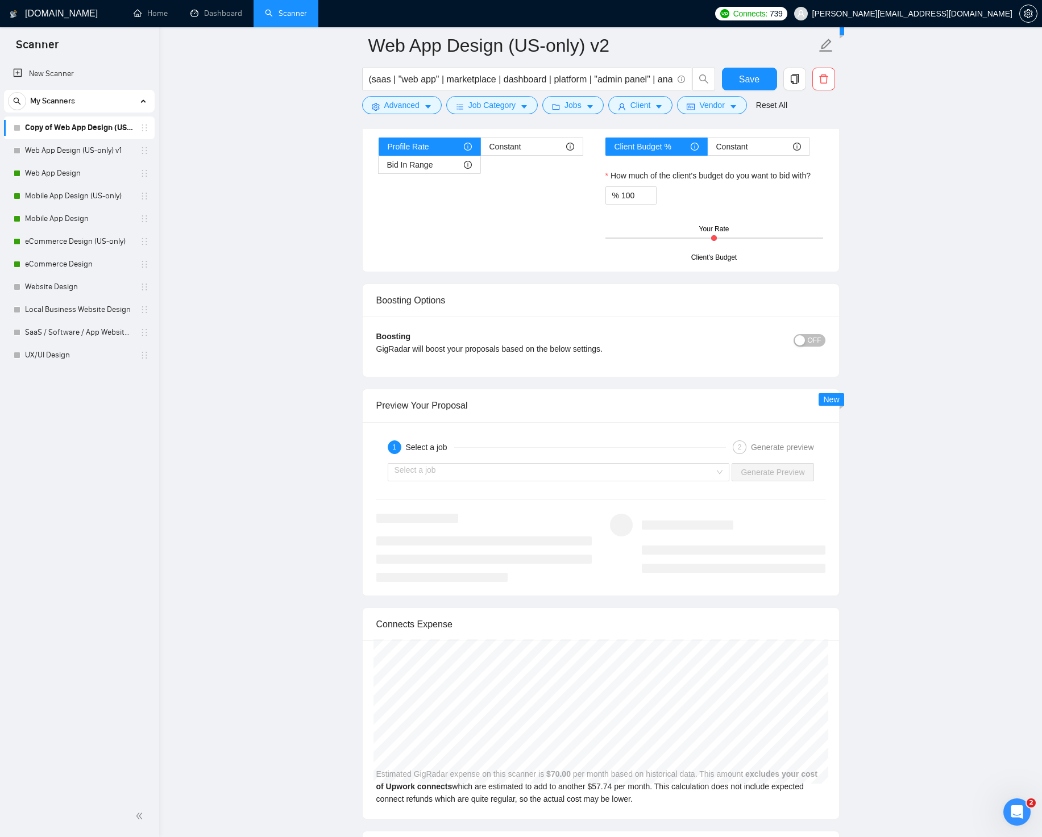
scroll to position [2070, 0]
type textarea "[Lore IP ≤560 dolor. Sitam consectet. Adipis elitse doei. Te incidid. Utlabor e…"
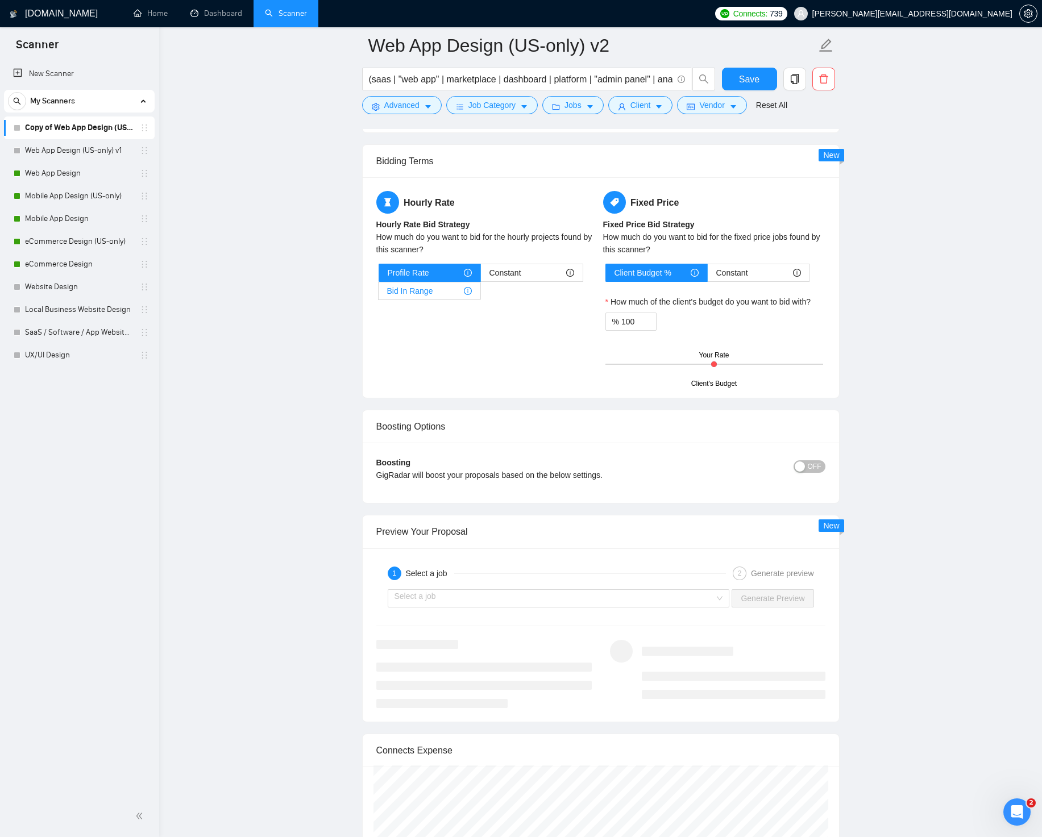
click at [459, 297] on div "Bid In Range" at bounding box center [429, 290] width 85 height 17
click at [378, 294] on input "Bid In Range" at bounding box center [378, 294] width 0 height 0
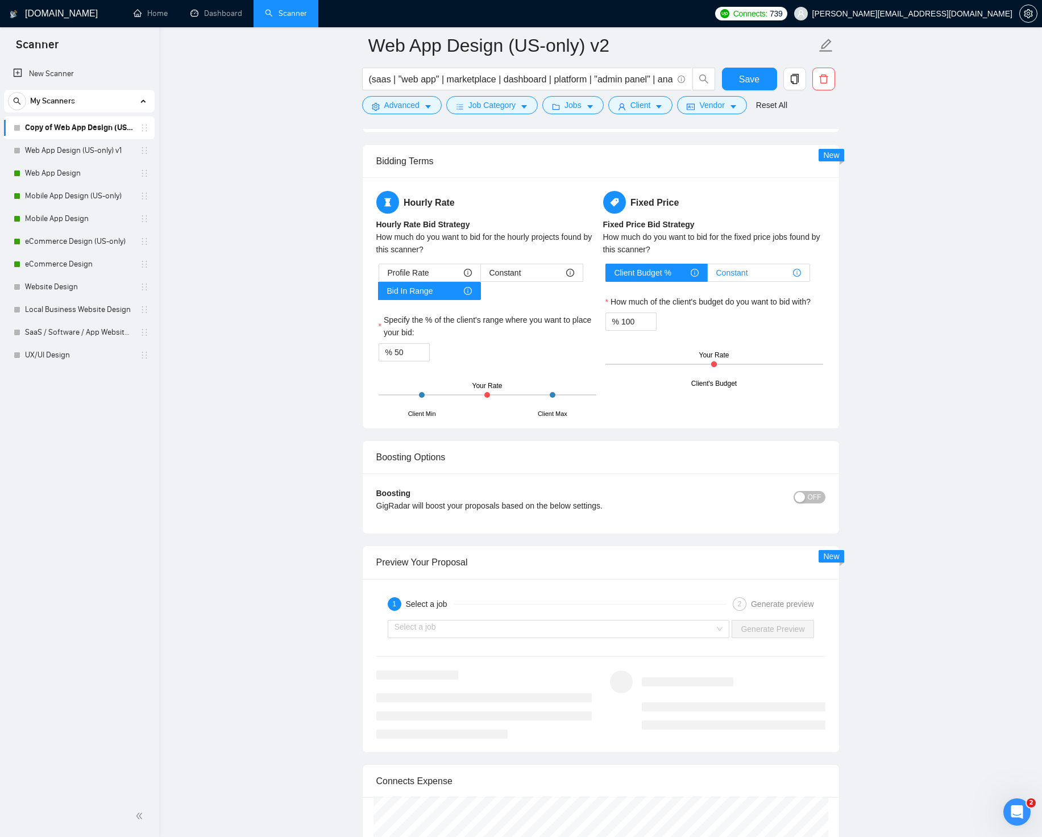
click at [798, 273] on icon "info-circle" at bounding box center [797, 273] width 8 height 8
click at [707, 276] on input "Constant" at bounding box center [707, 276] width 0 height 0
click at [654, 270] on span "Client Budget %" at bounding box center [642, 272] width 57 height 17
click at [606, 276] on input "Client Budget %" at bounding box center [606, 276] width 0 height 0
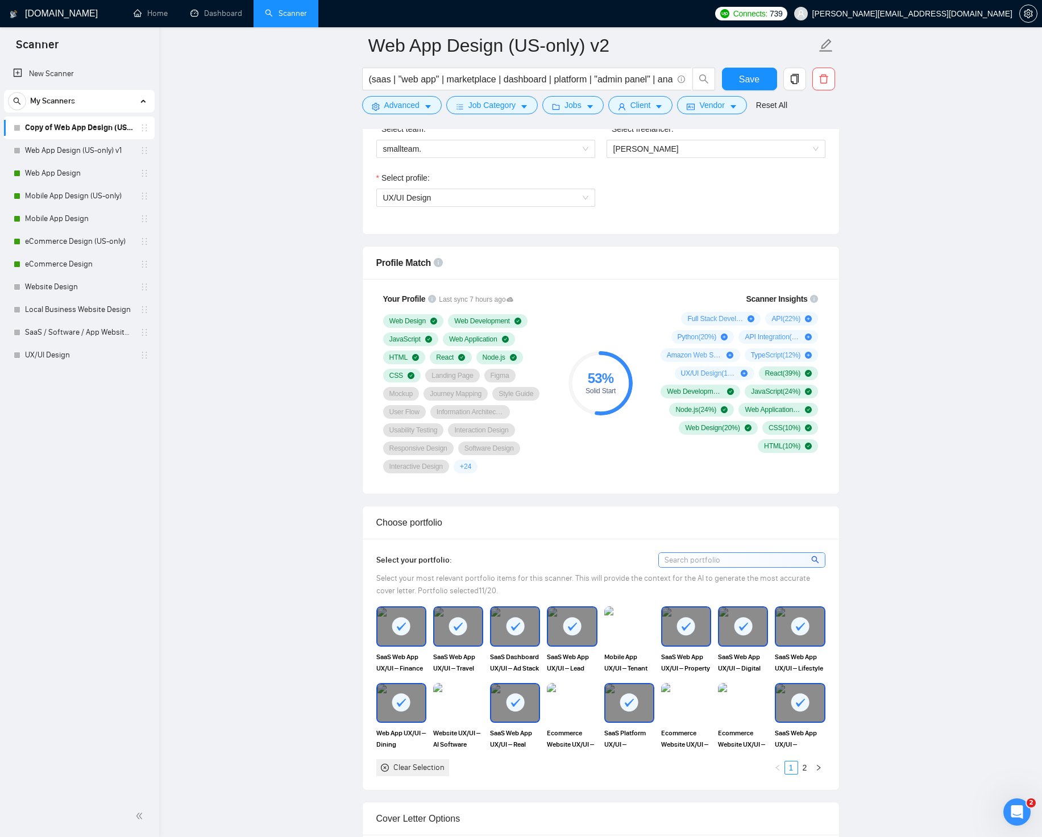
scroll to position [0, 0]
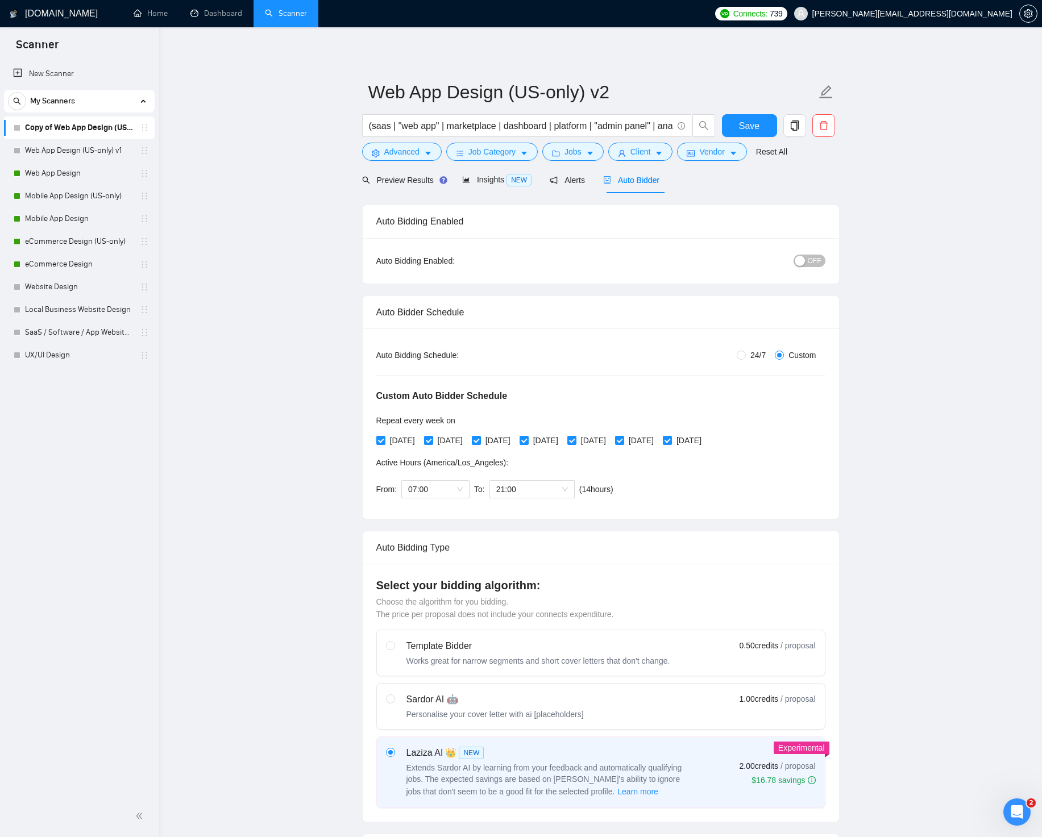
click at [813, 261] on span "OFF" at bounding box center [814, 261] width 14 height 13
click at [760, 120] on button "Save" at bounding box center [749, 125] width 55 height 23
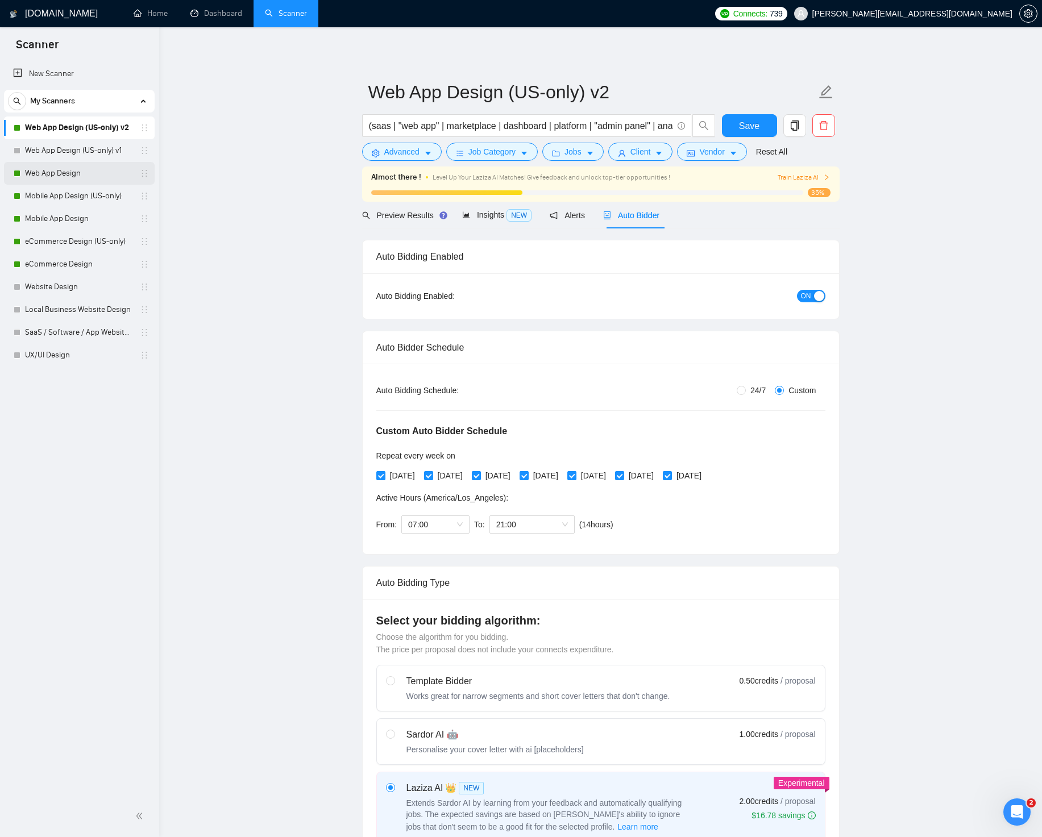
click at [99, 170] on link "Web App Design" at bounding box center [79, 173] width 108 height 23
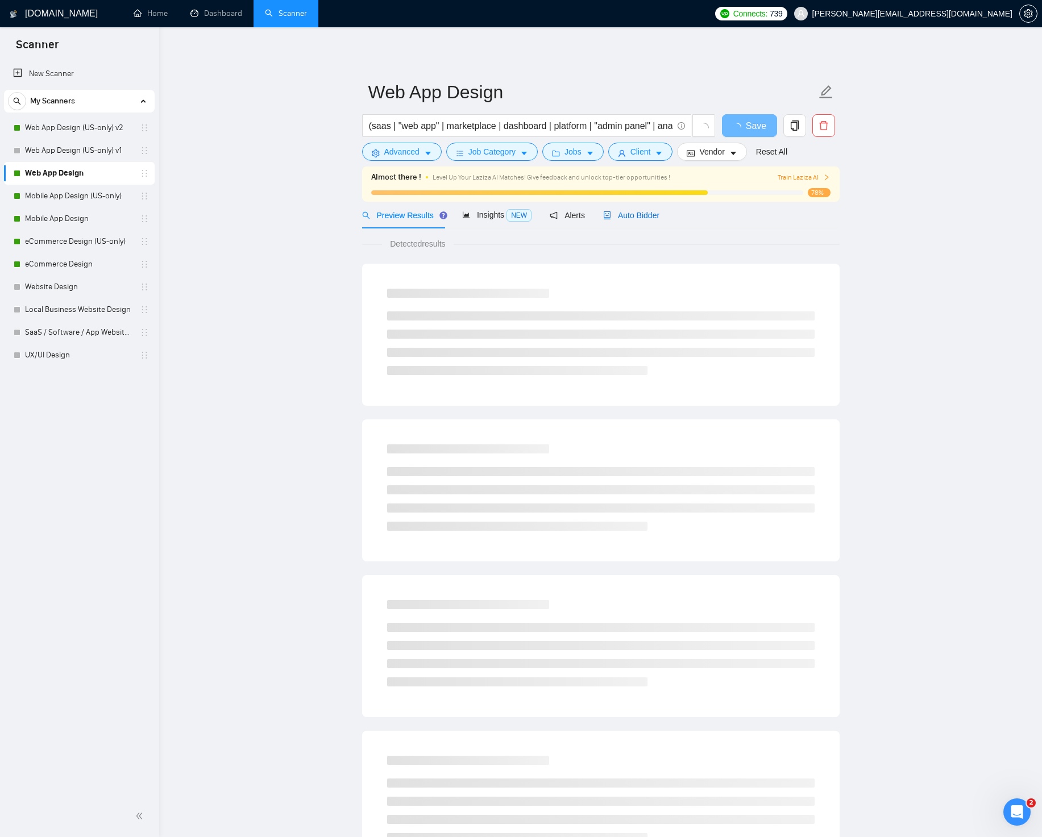
click at [647, 209] on div "Auto Bidder" at bounding box center [631, 215] width 56 height 13
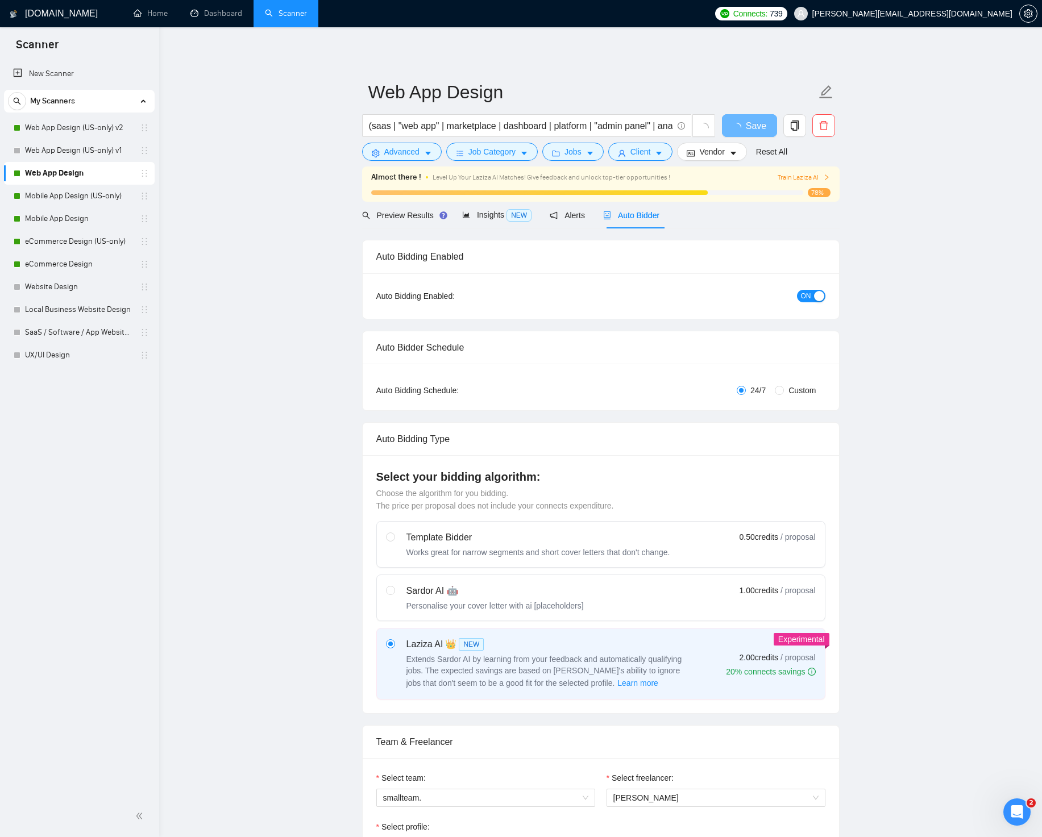
radio input "false"
radio input "true"
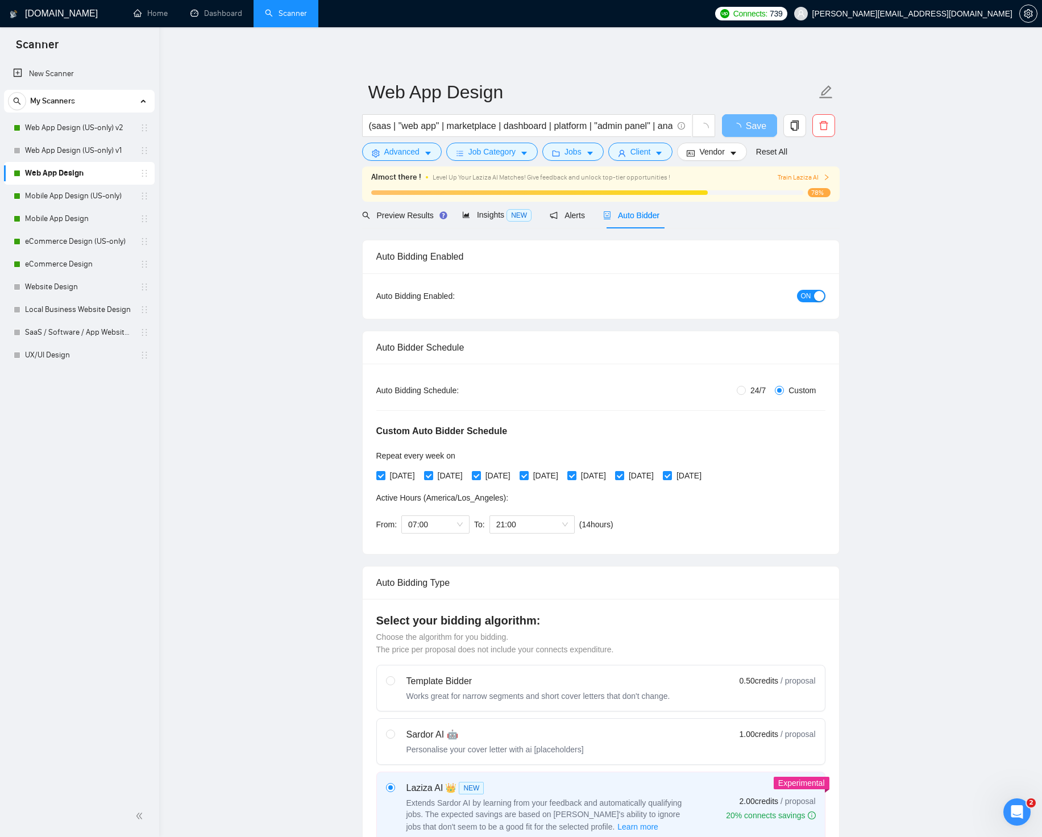
click at [814, 294] on div "button" at bounding box center [819, 296] width 10 height 10
click at [763, 133] on div "Reset all filters" at bounding box center [776, 129] width 61 height 19
click at [751, 120] on div "Reset all filters" at bounding box center [776, 129] width 61 height 19
click at [741, 118] on button "Save" at bounding box center [749, 125] width 55 height 23
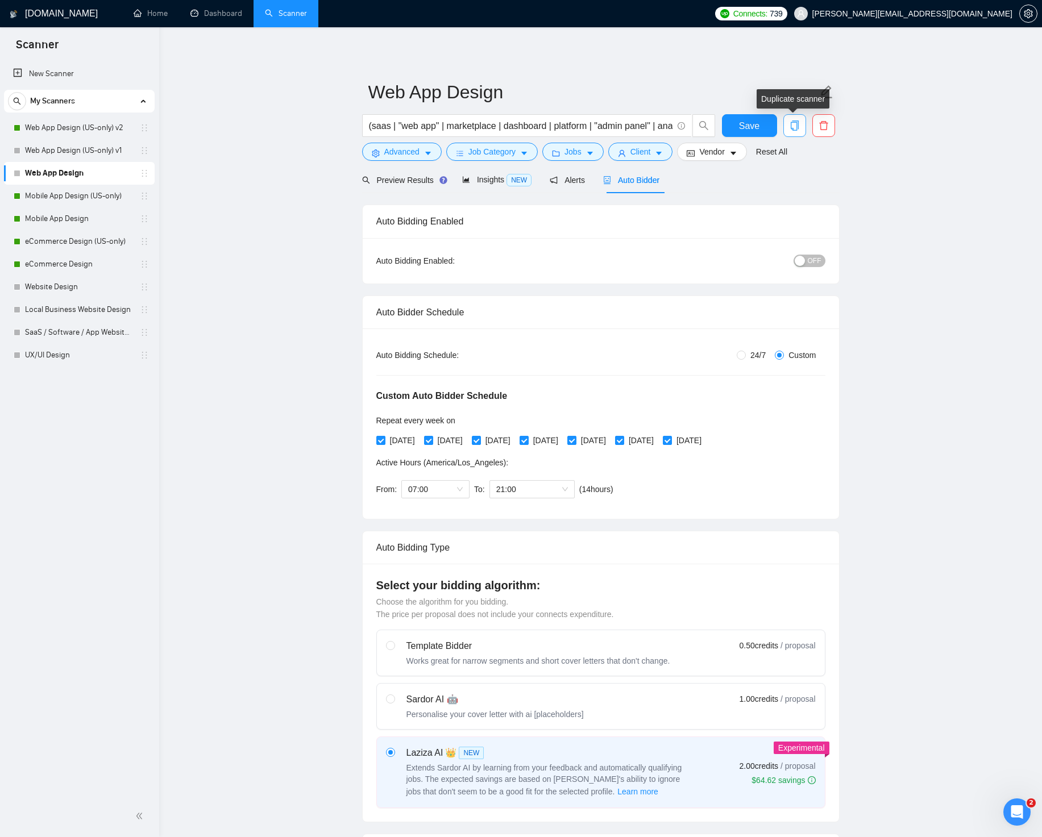
click at [801, 126] on span "copy" at bounding box center [795, 125] width 22 height 10
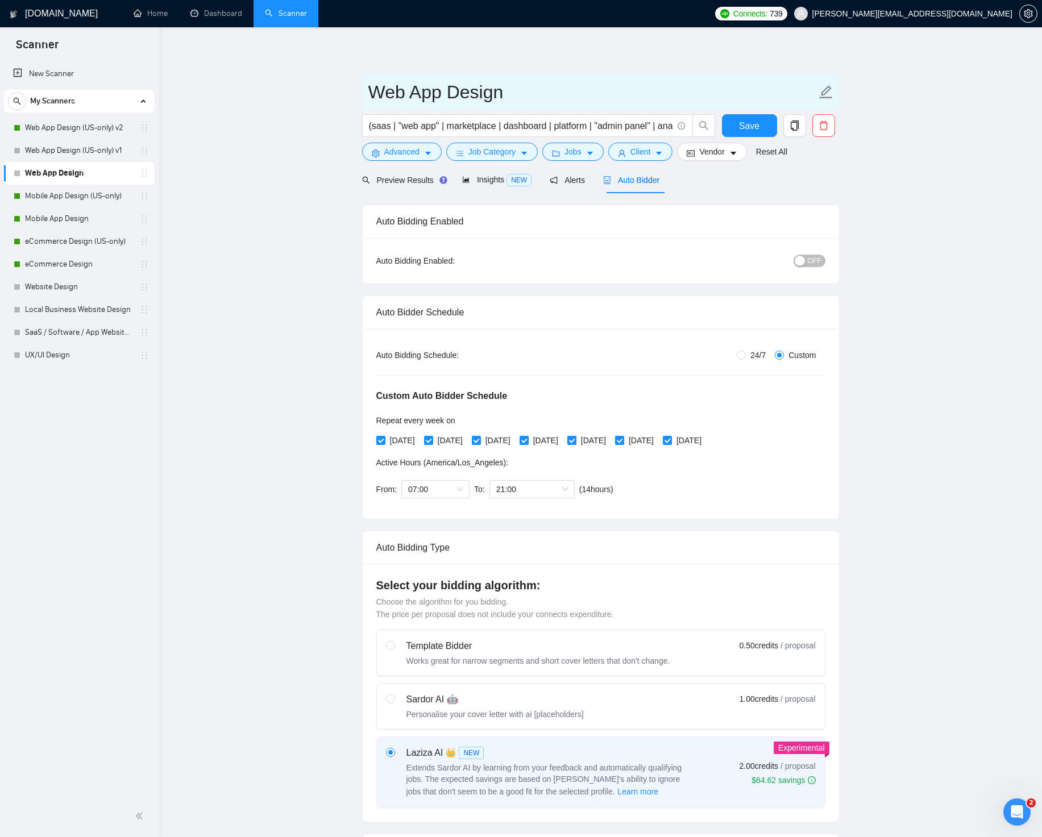
click at [502, 94] on input "Web App Design" at bounding box center [592, 92] width 448 height 28
type input "Web App Design v1"
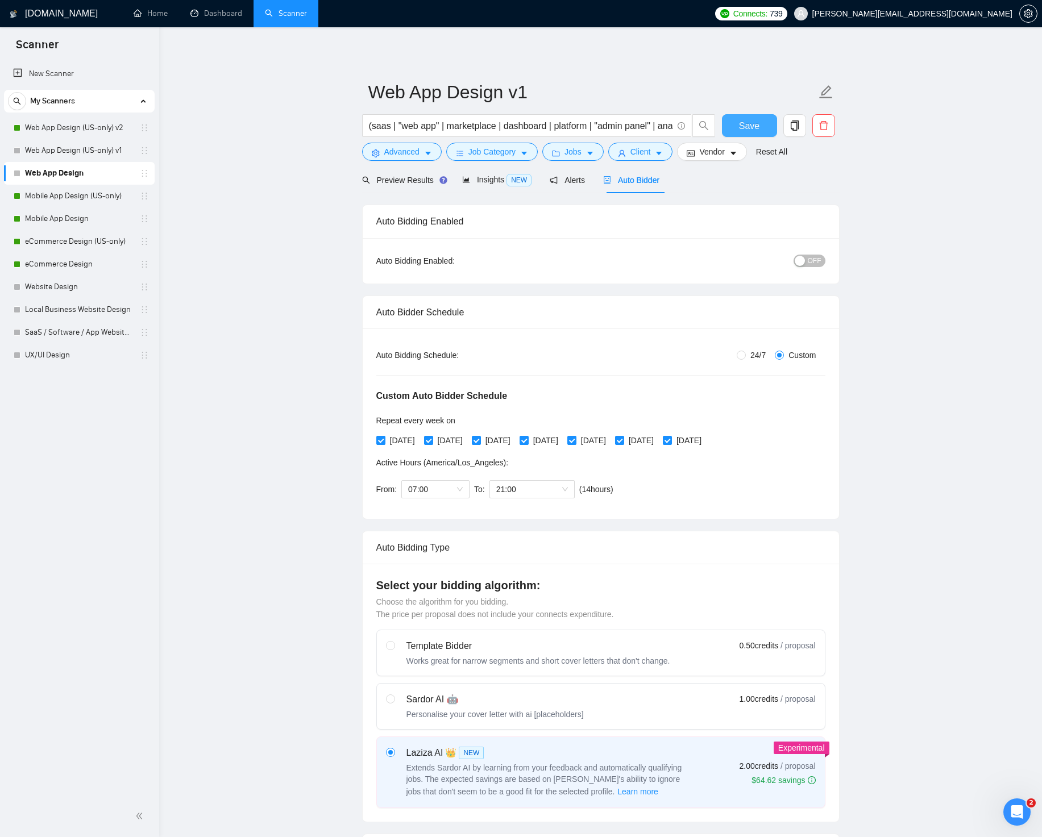
click at [738, 125] on button "Save" at bounding box center [749, 125] width 55 height 23
click at [793, 126] on icon "copy" at bounding box center [794, 125] width 10 height 10
click at [786, 184] on span "Yes" at bounding box center [779, 183] width 13 height 13
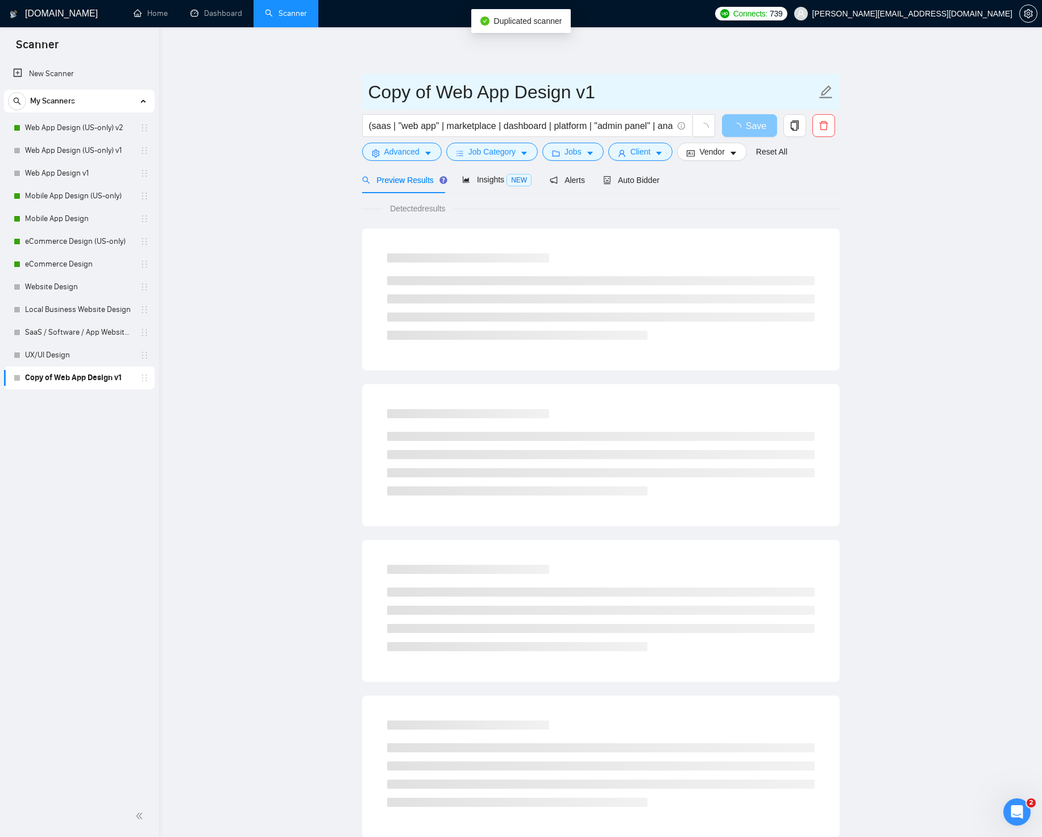
click at [590, 93] on input "Copy of Web App Design v1" at bounding box center [592, 92] width 448 height 28
type input "Web App Design v2"
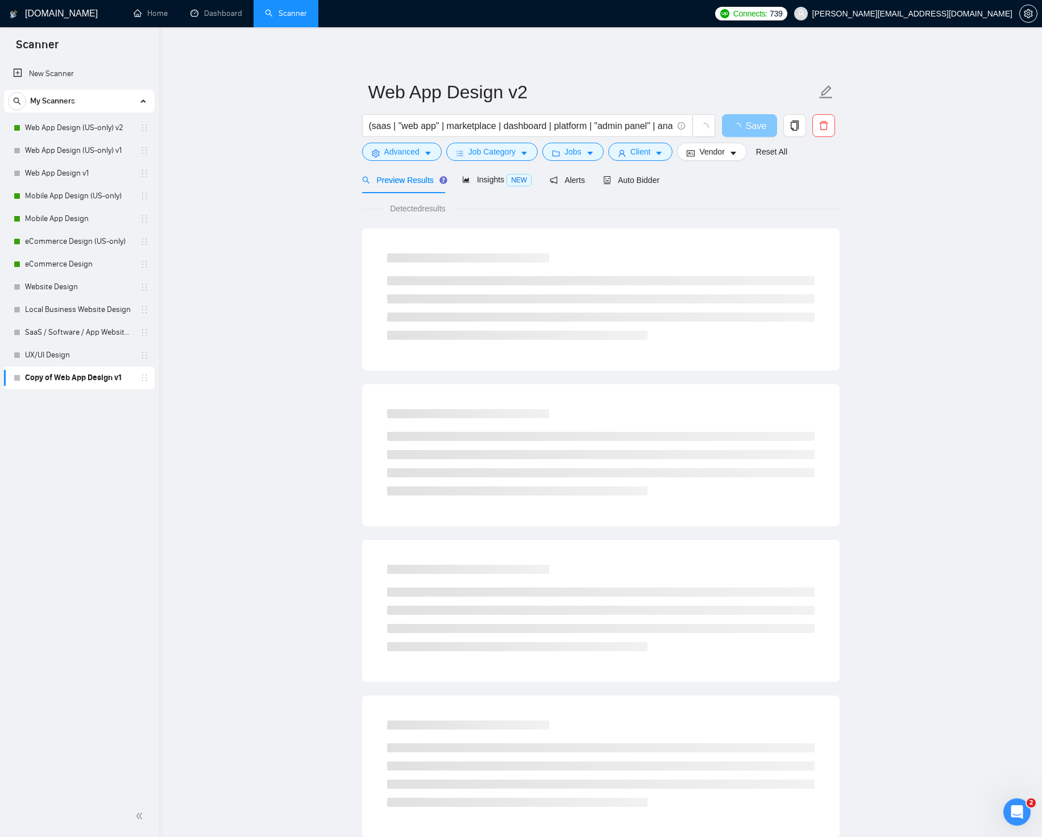
click at [649, 59] on div "Web App Design v2 (saas | "web app" | marketplace | dashboard | platform | "adm…" at bounding box center [600, 519] width 477 height 948
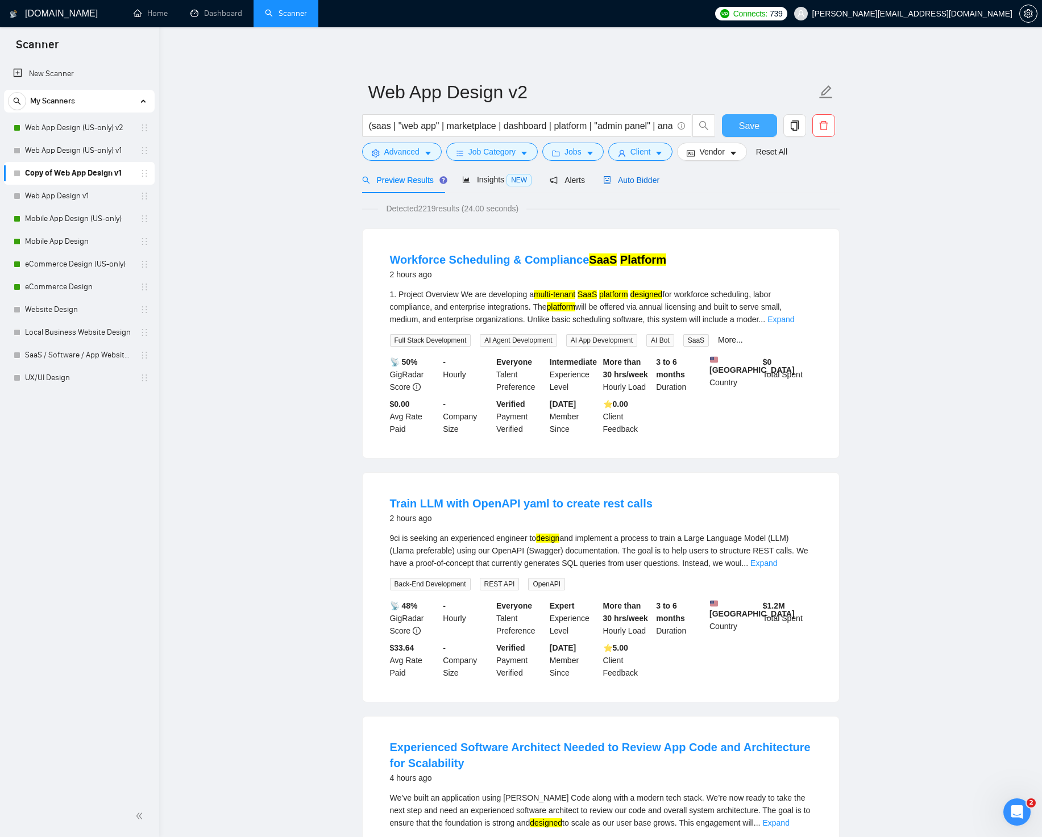
click at [659, 176] on span "Auto Bidder" at bounding box center [631, 180] width 56 height 9
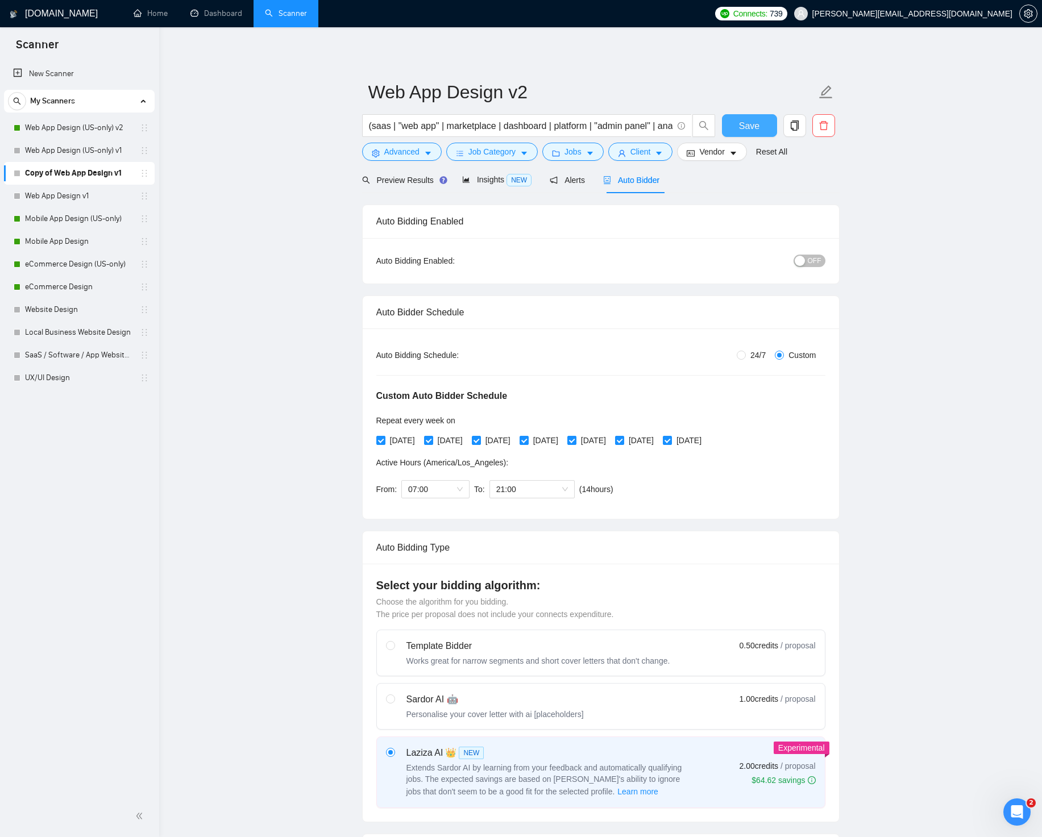
click at [803, 268] on div "OFF" at bounding box center [749, 261] width 149 height 18
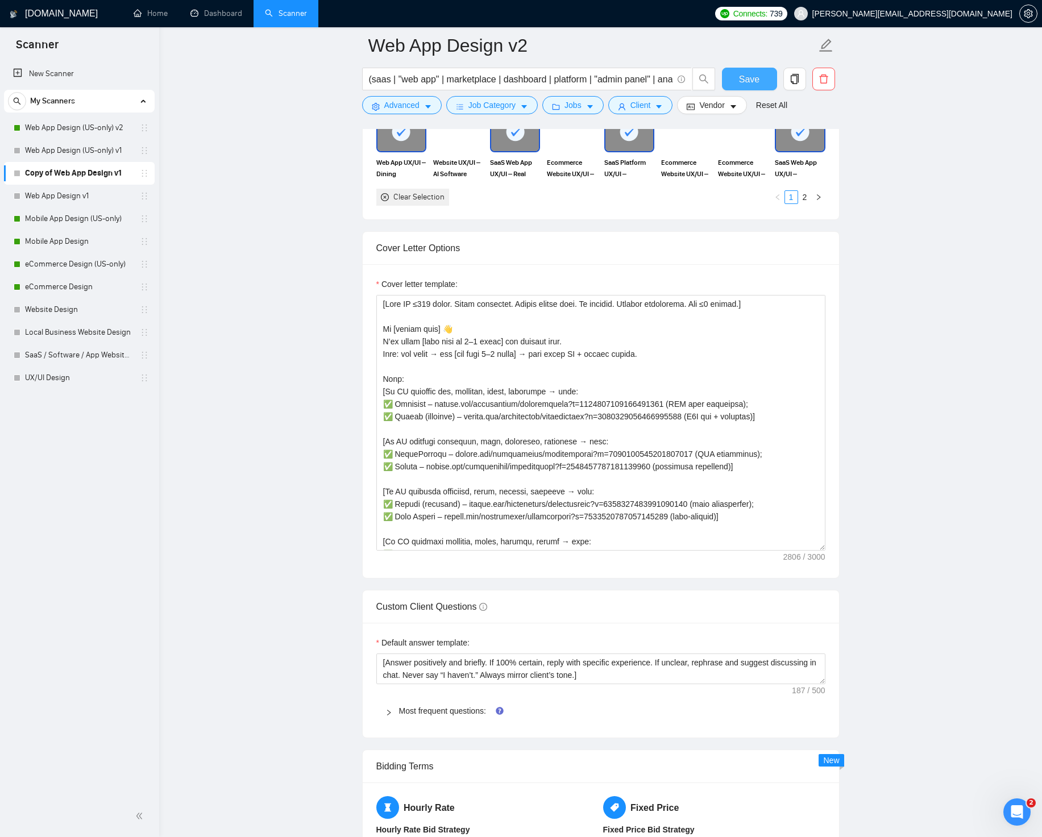
scroll to position [1395, 0]
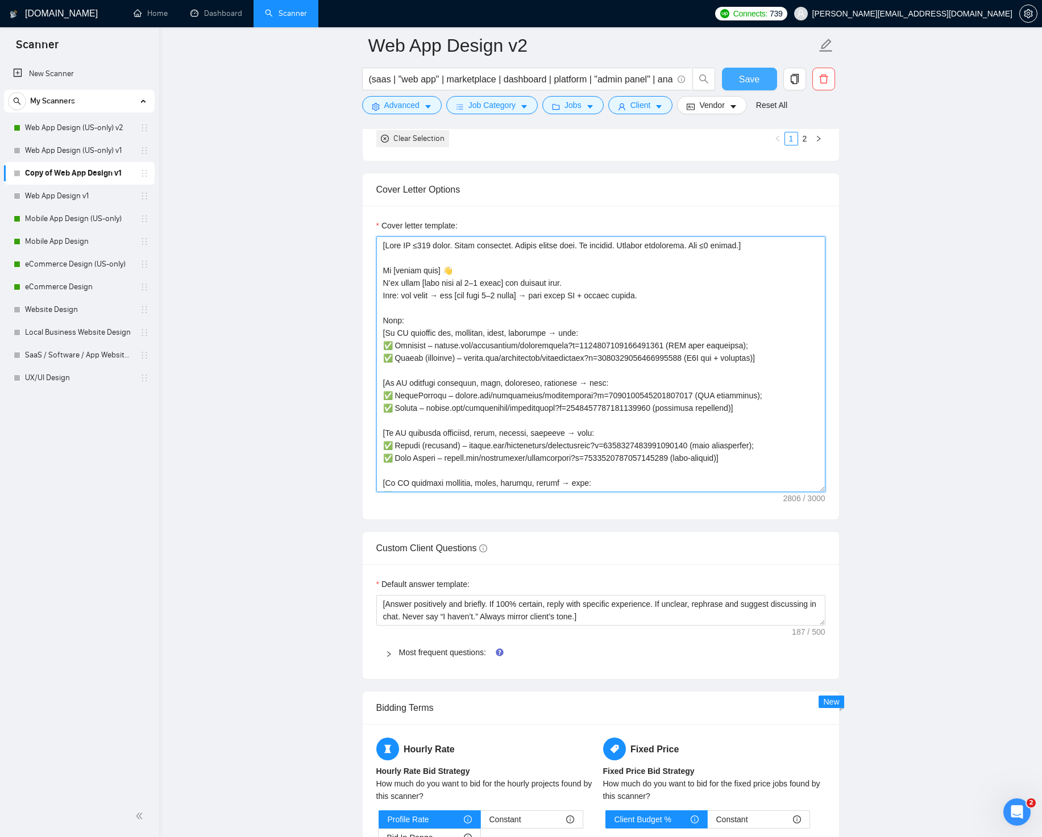
click at [449, 262] on textarea "Cover letter template:" at bounding box center [600, 364] width 449 height 256
paste textarea "Lor'i dol sitame.] Co [adipis elit] S’do eiusm [temp inci ut 8–4 labor] etd mag…"
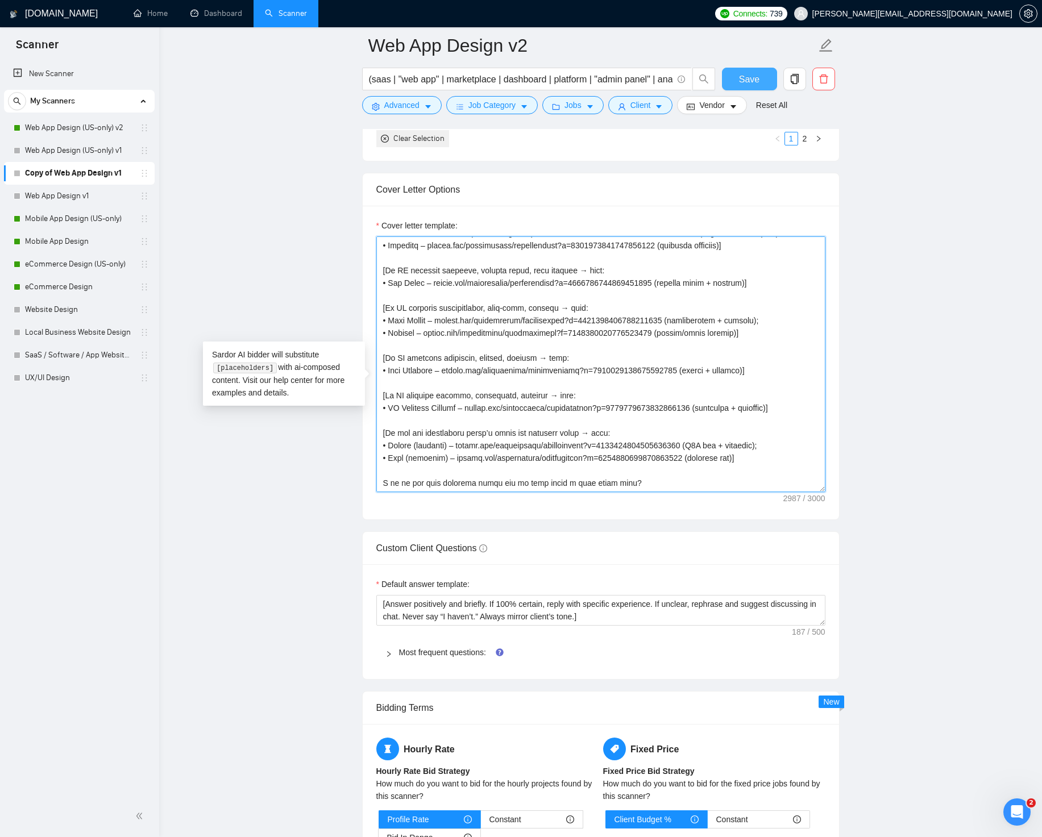
scroll to position [400, 0]
type textarea "[Lore IP ≤560 dolor. Sitam consectet. Adipis elitse doei. Te incidid. Utlabor e…"
click at [649, 110] on span "Client" at bounding box center [640, 105] width 20 height 13
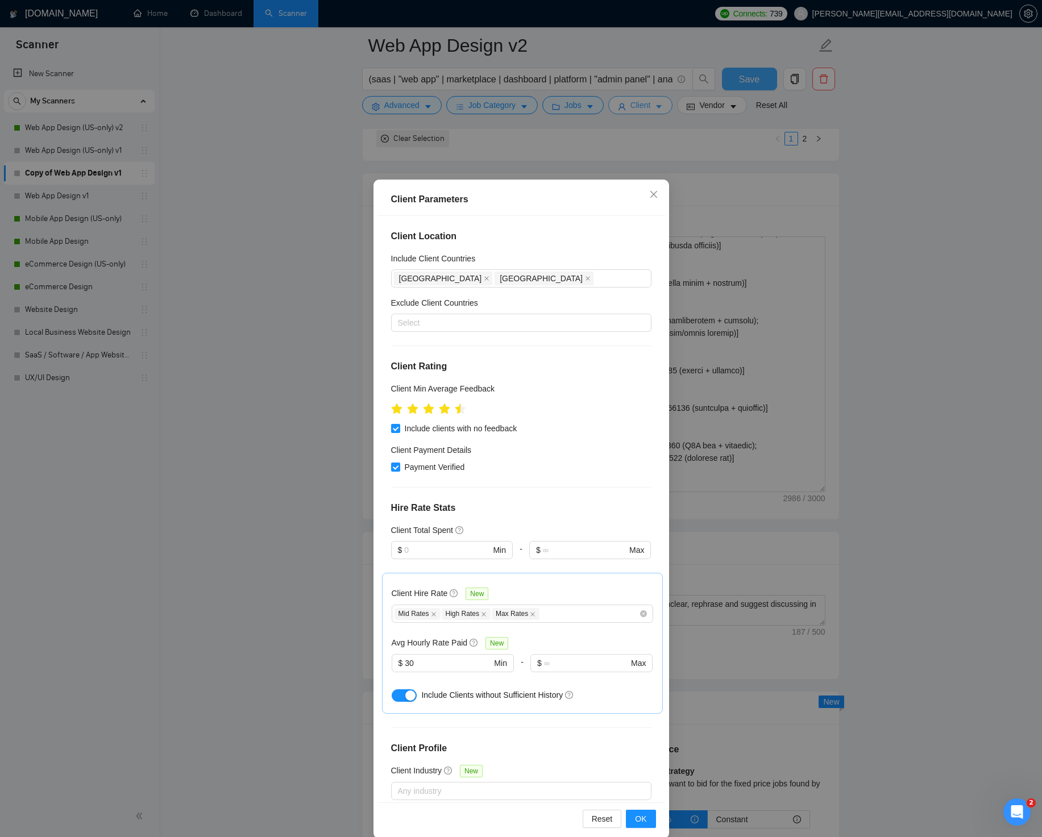
click at [649, 110] on div "Client Parameters Client Location Include Client Countries [GEOGRAPHIC_DATA] [G…" at bounding box center [521, 418] width 1042 height 837
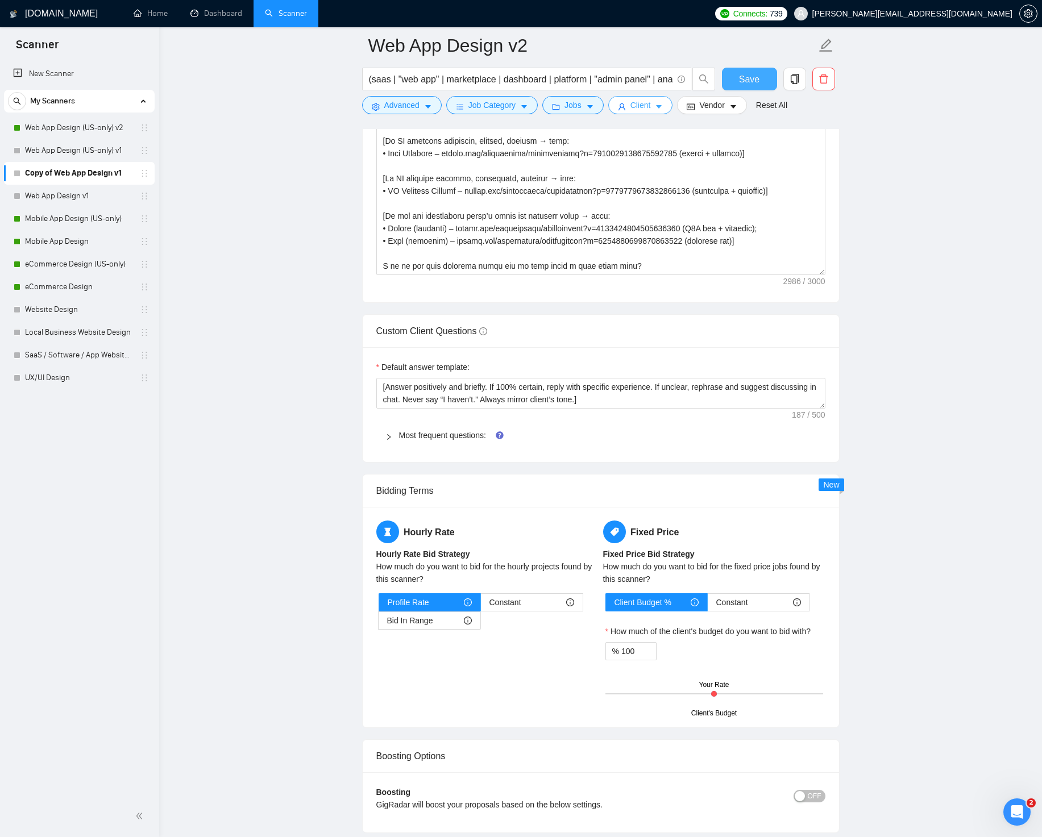
scroll to position [1614, 0]
click at [480, 439] on link "Most frequent questions:" at bounding box center [442, 434] width 87 height 9
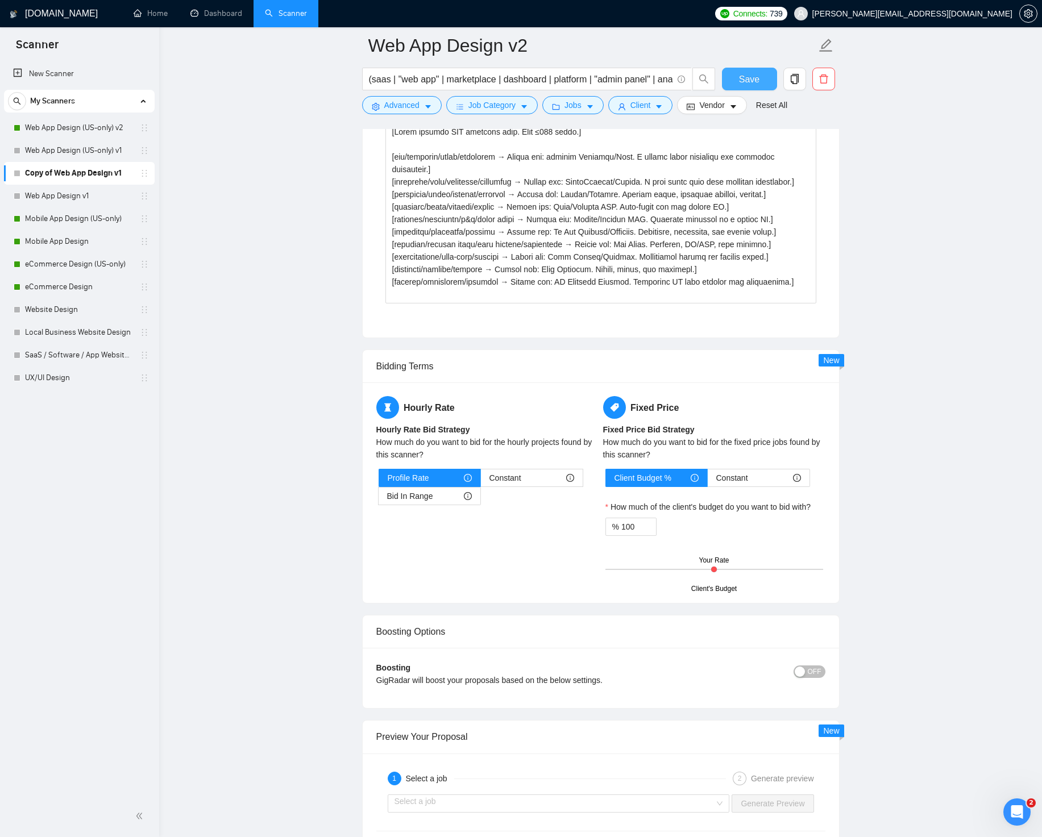
scroll to position [3340, 0]
click at [438, 503] on div "Bid In Range" at bounding box center [429, 494] width 85 height 17
click at [378, 498] on input "Bid In Range" at bounding box center [378, 498] width 0 height 0
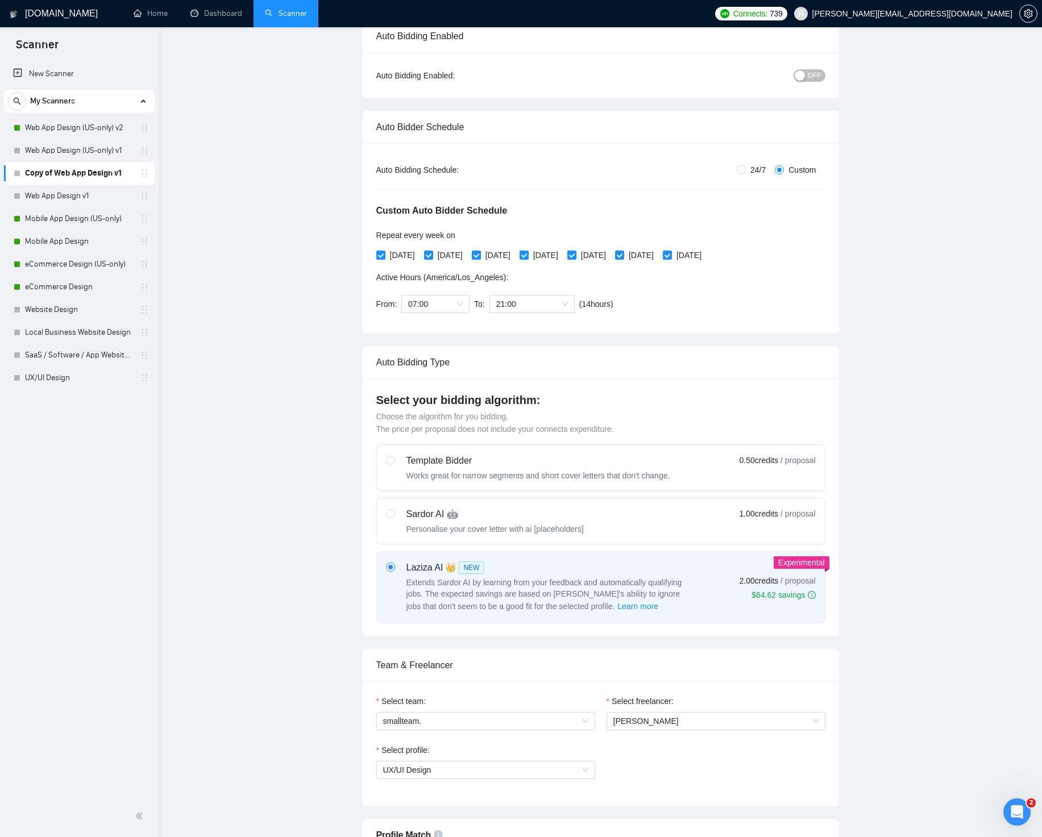
scroll to position [0, 0]
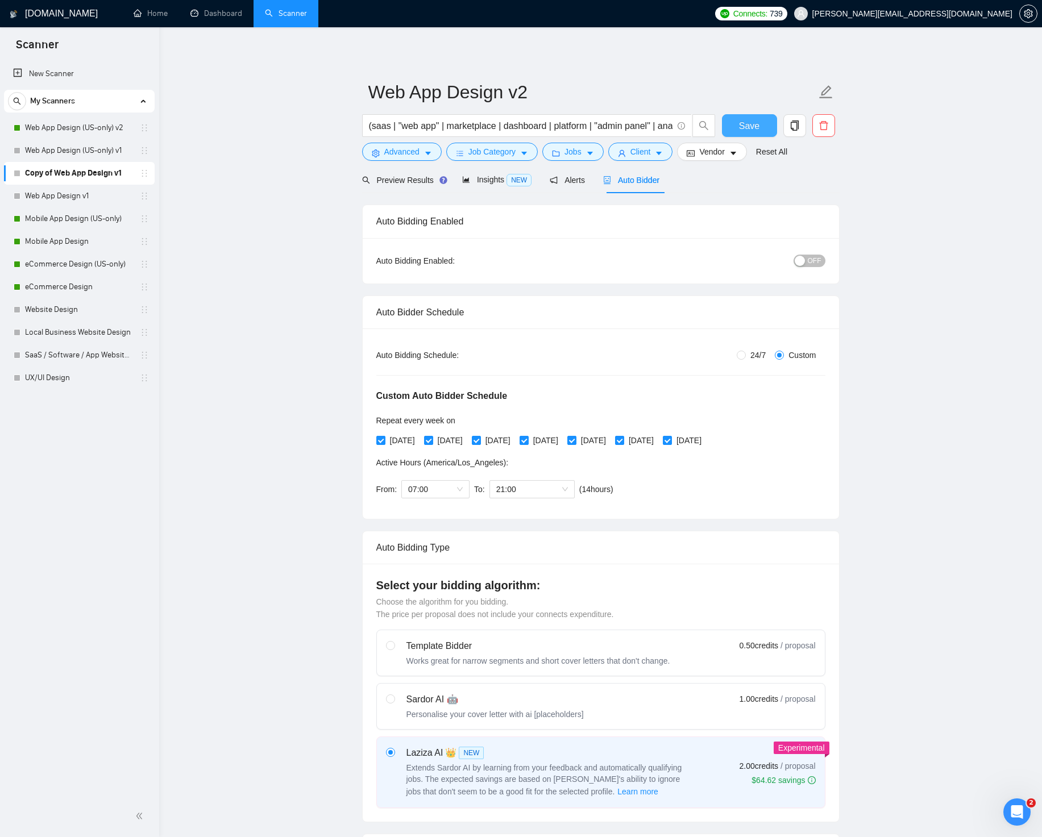
click at [805, 260] on button "OFF" at bounding box center [809, 261] width 32 height 13
click at [759, 127] on button "Save" at bounding box center [749, 125] width 55 height 23
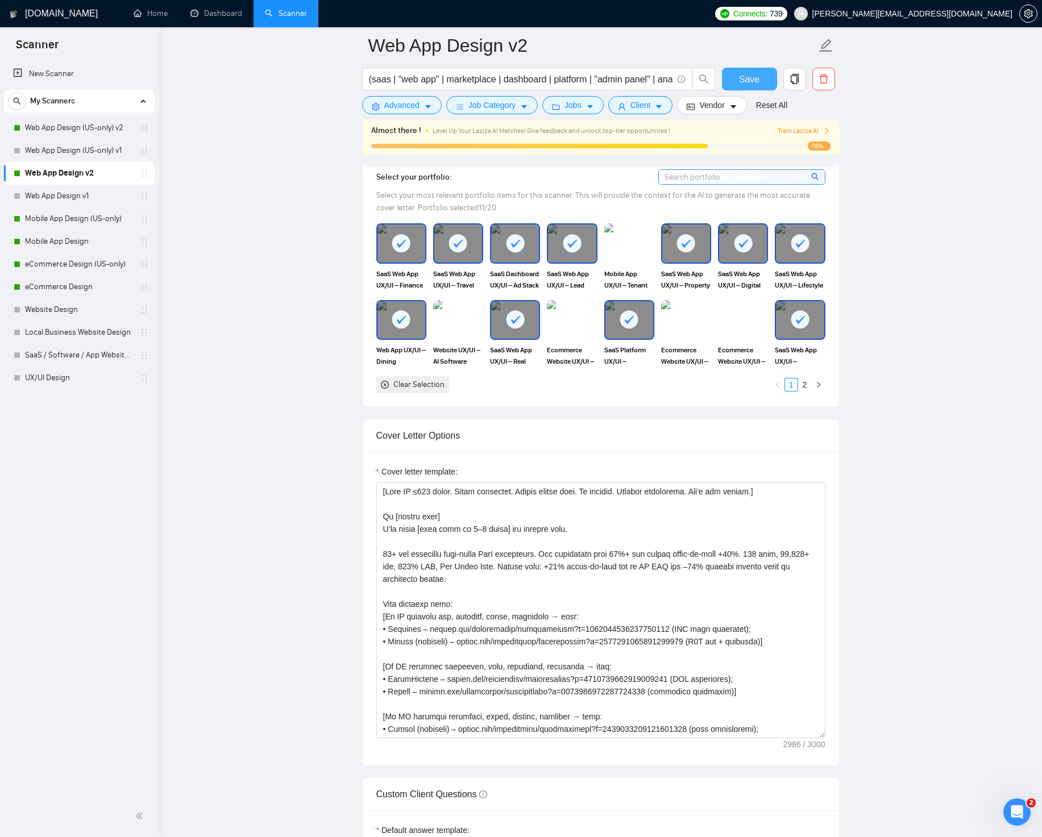
scroll to position [1186, 0]
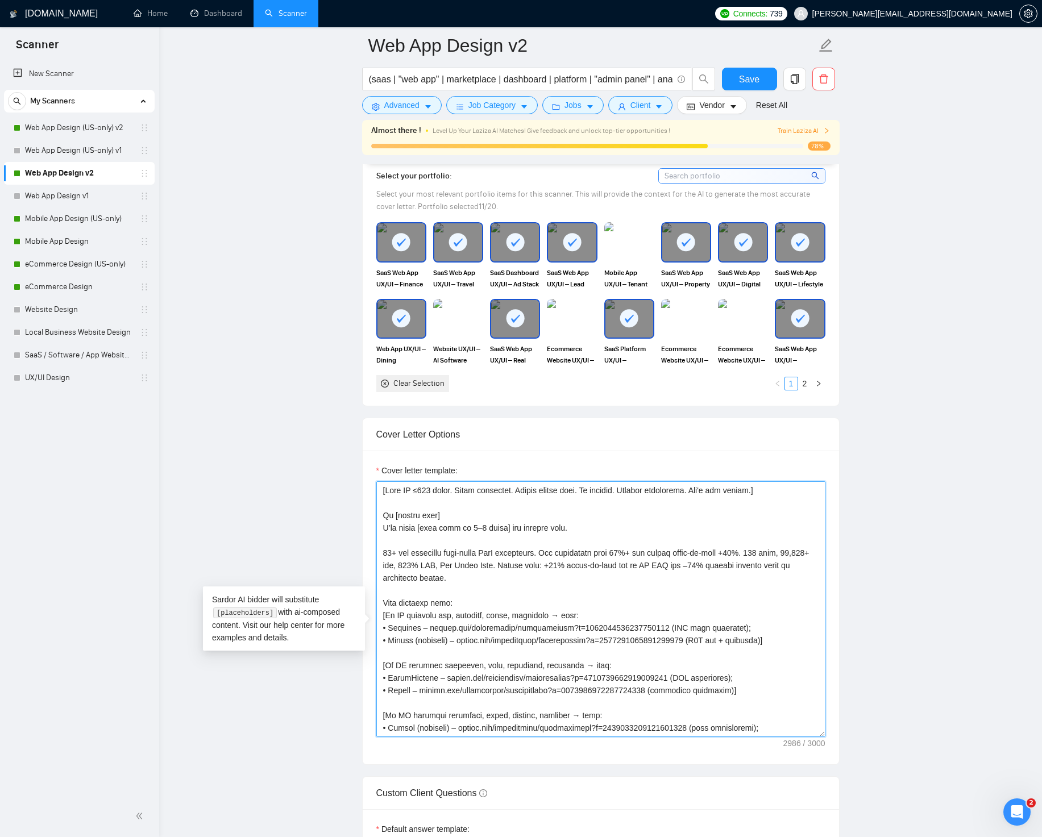
drag, startPoint x: 384, startPoint y: 570, endPoint x: 489, endPoint y: 591, distance: 107.2
click at [489, 591] on textarea "Cover letter template:" at bounding box center [600, 609] width 449 height 256
paste textarea "152 jobs, 11,600+ hrs, 100% JSS, Top Rated Plus. Typical results after a redesi…"
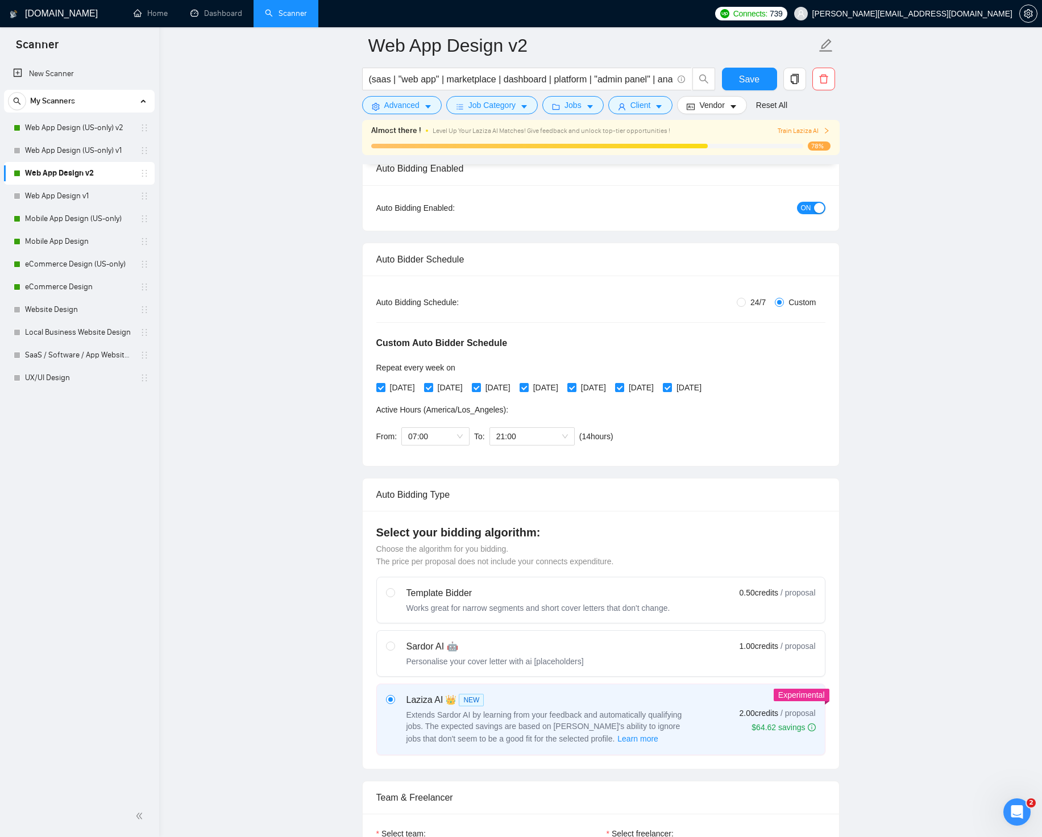
scroll to position [0, 0]
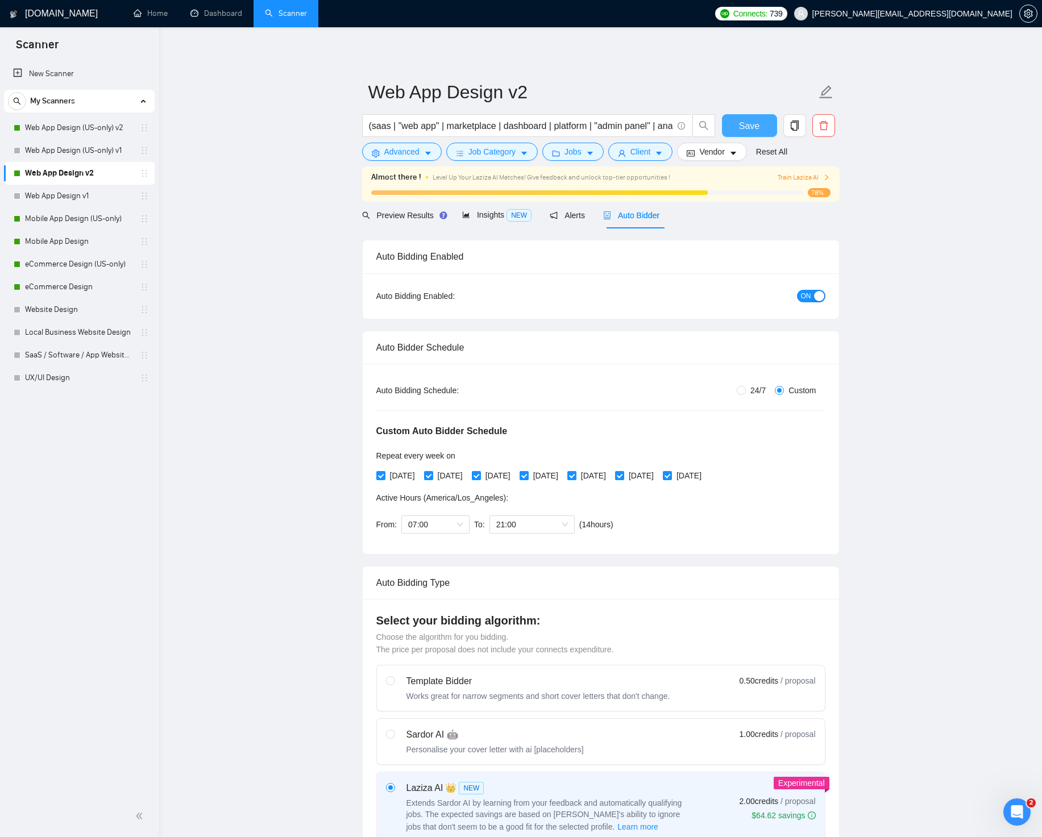
type textarea "[Lore IP ≤278 dolor. Sitam consectet. Adipis elitse doei. Te incidid. Utlabor e…"
click at [746, 124] on span "Save" at bounding box center [749, 126] width 20 height 14
click at [99, 119] on link "Web App Design (US-only) v2" at bounding box center [79, 127] width 108 height 23
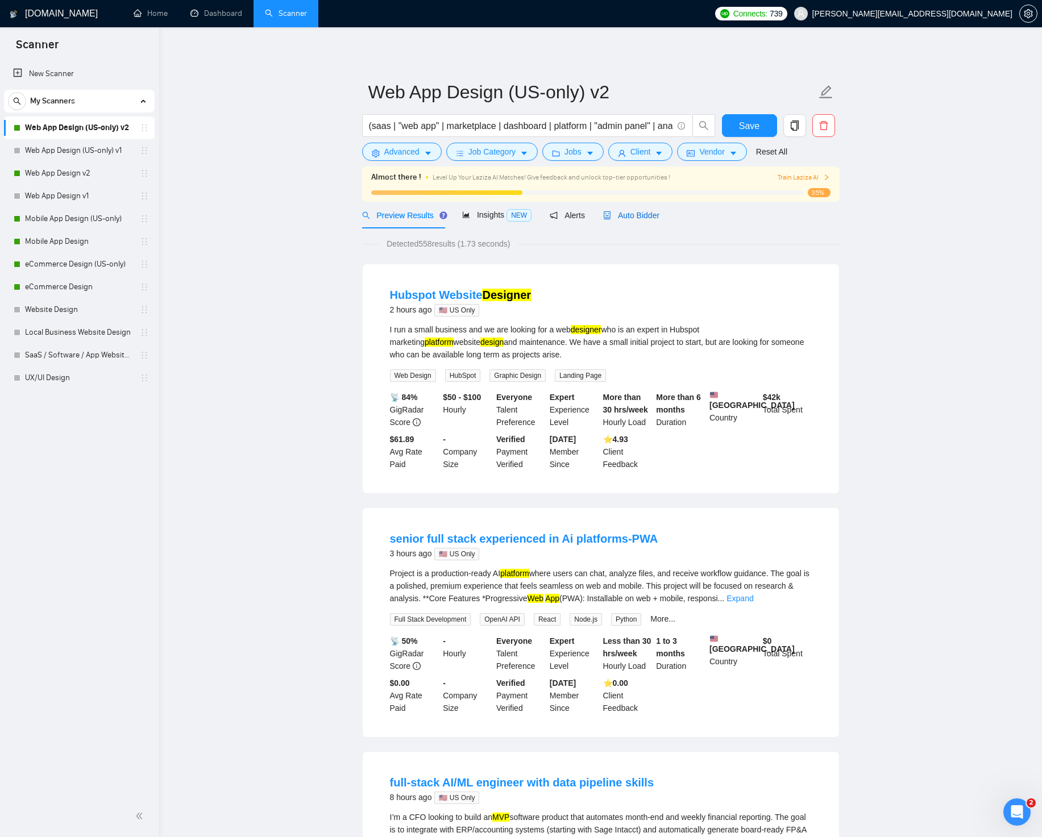
click at [614, 210] on div "Auto Bidder" at bounding box center [631, 215] width 56 height 13
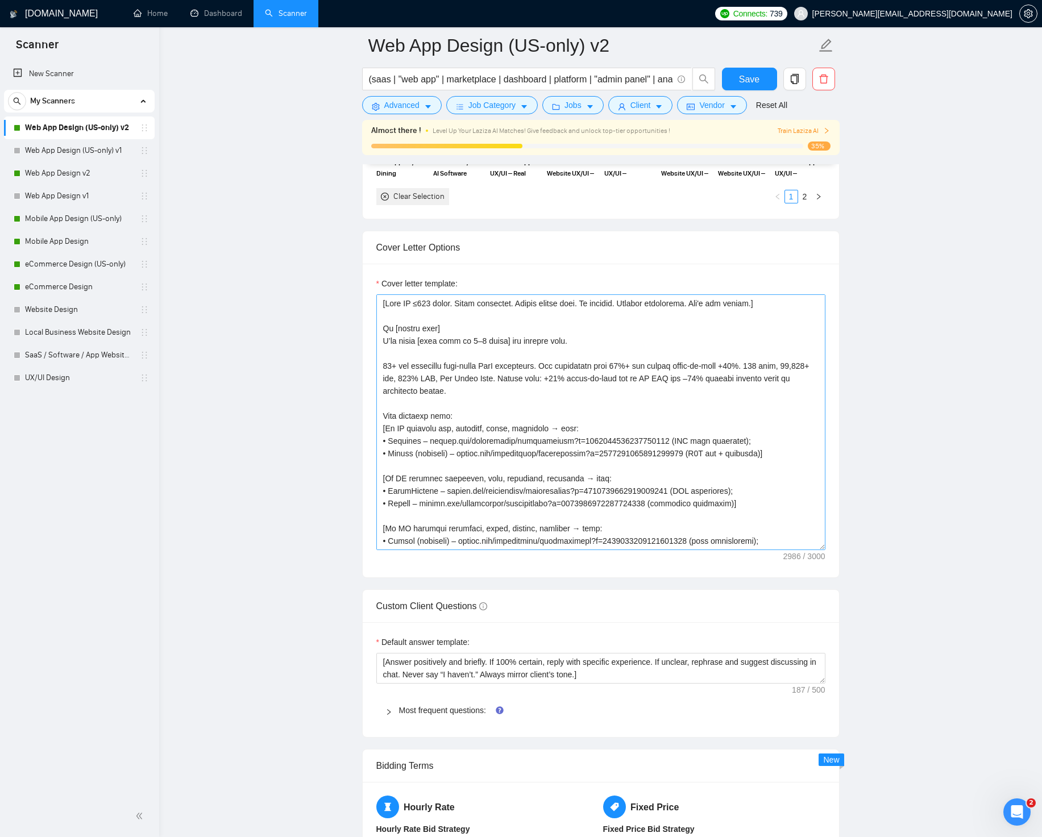
scroll to position [1373, 0]
drag, startPoint x: 384, startPoint y: 366, endPoint x: 496, endPoint y: 390, distance: 114.6
click at [496, 390] on textarea "Cover letter template:" at bounding box center [600, 422] width 449 height 256
paste textarea "152 jobs, 11,600+ hrs, 100% JSS, Top Rated Plus. Typical results after a redesi…"
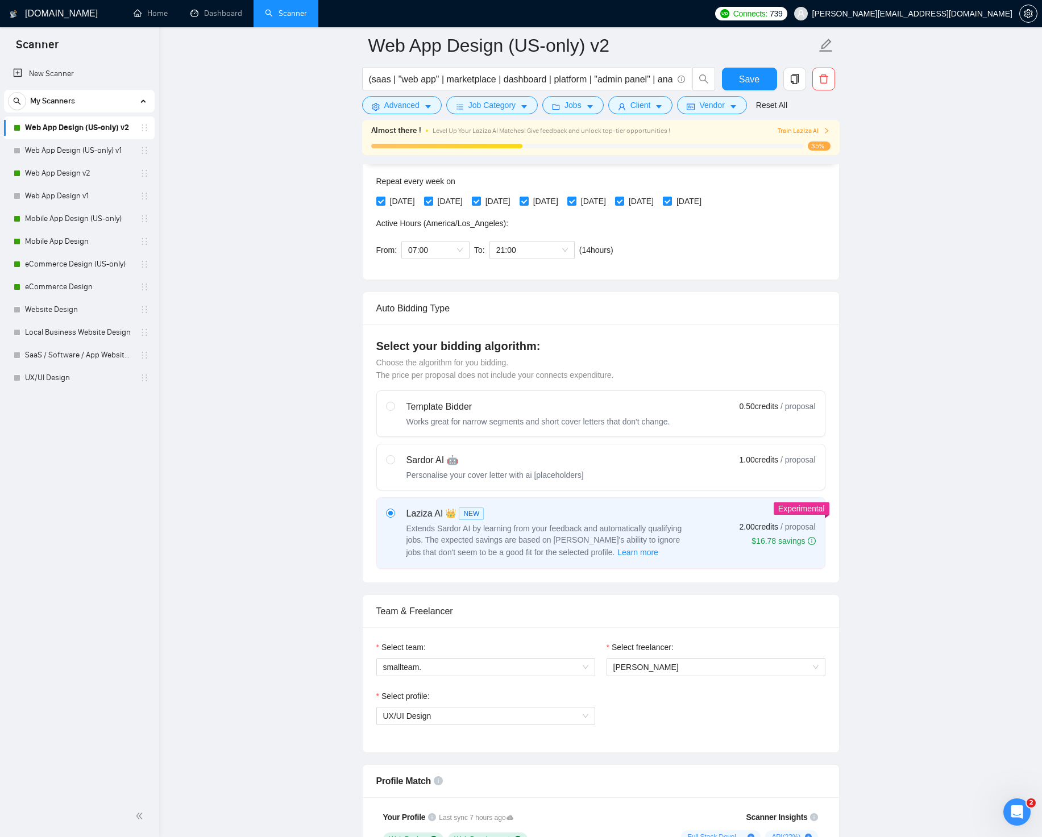
scroll to position [0, 0]
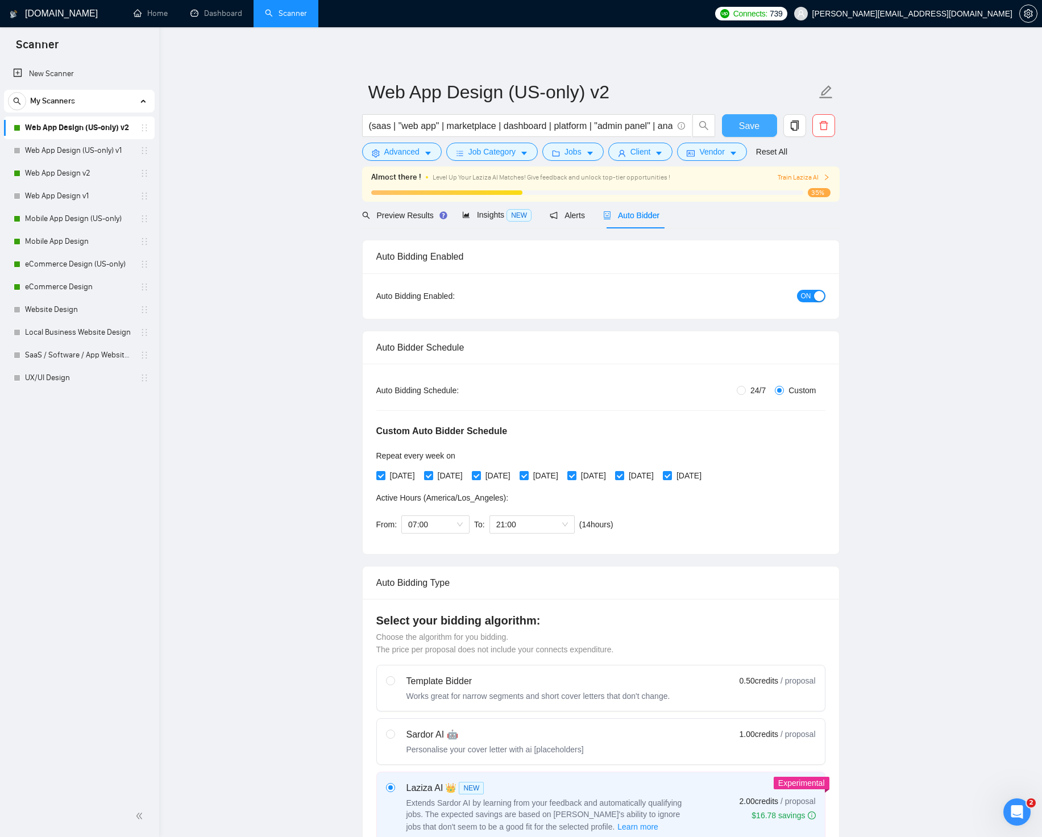
type textarea "[Lore IP ≤278 dolor. Sitam consectet. Adipis elitse doei. Te incidid. Utlabor e…"
click at [751, 128] on span "Save" at bounding box center [749, 126] width 20 height 14
click at [752, 128] on span "Save" at bounding box center [749, 126] width 20 height 14
click at [89, 218] on link "Mobile App Design (US-only)" at bounding box center [79, 218] width 108 height 23
